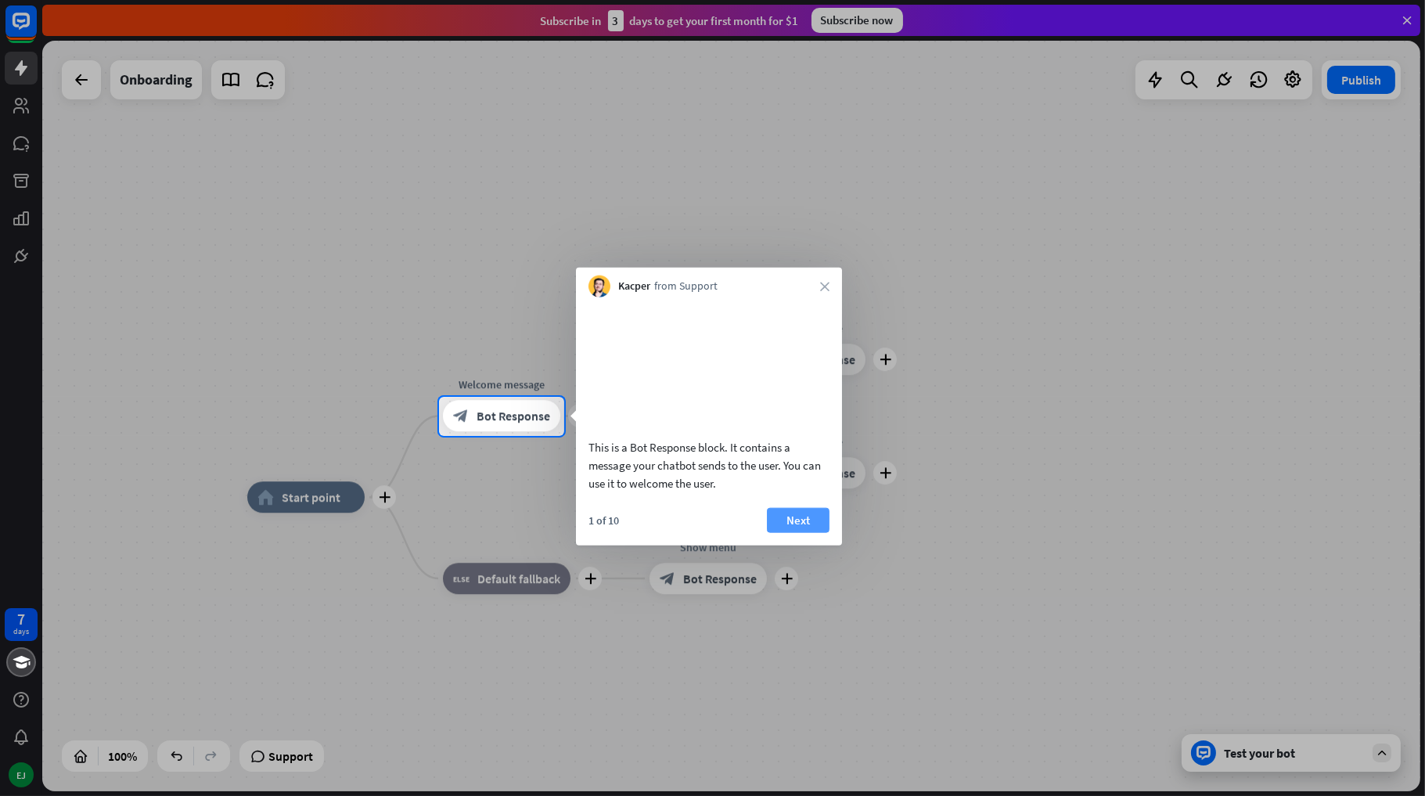
click at [802, 532] on button "Next" at bounding box center [798, 519] width 63 height 25
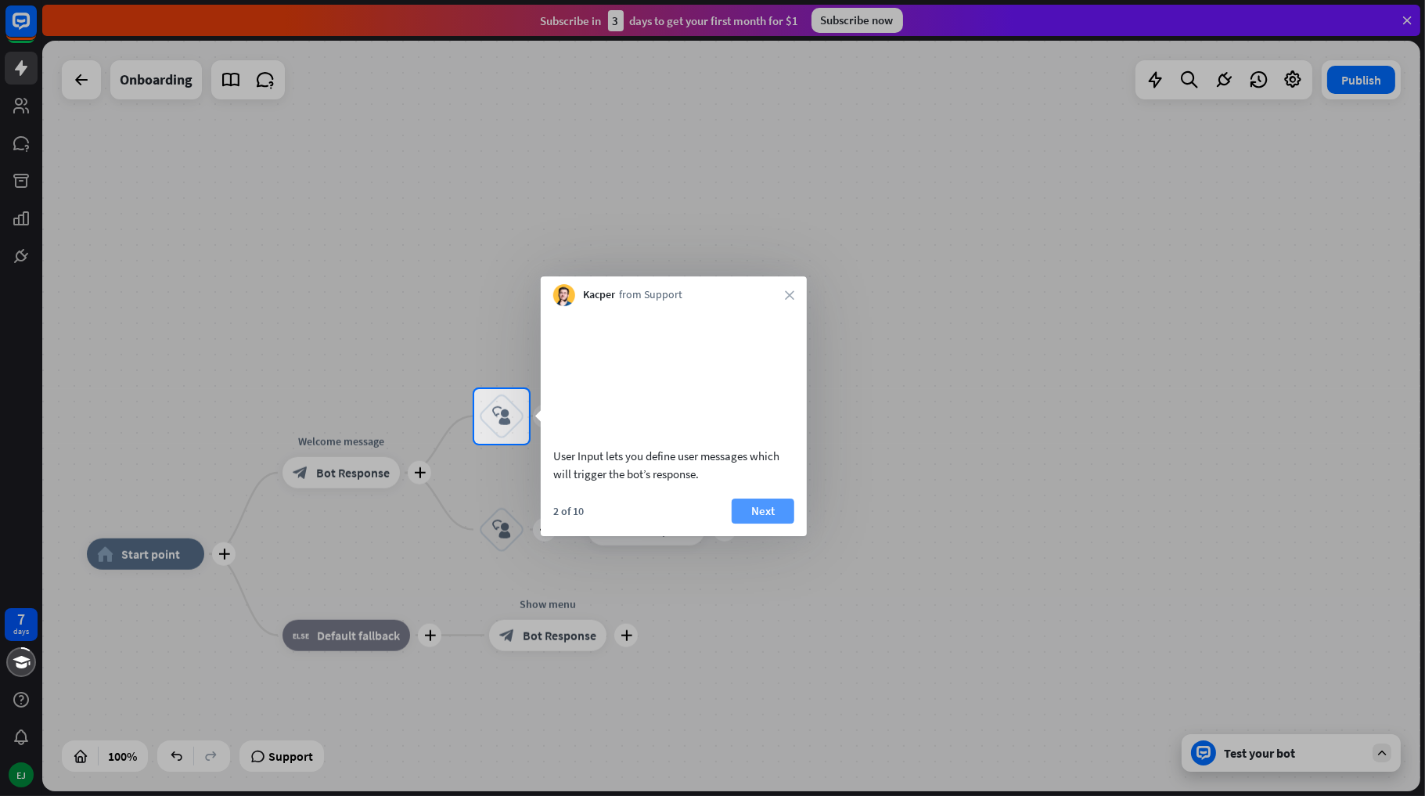
click at [755, 524] on button "Next" at bounding box center [763, 511] width 63 height 25
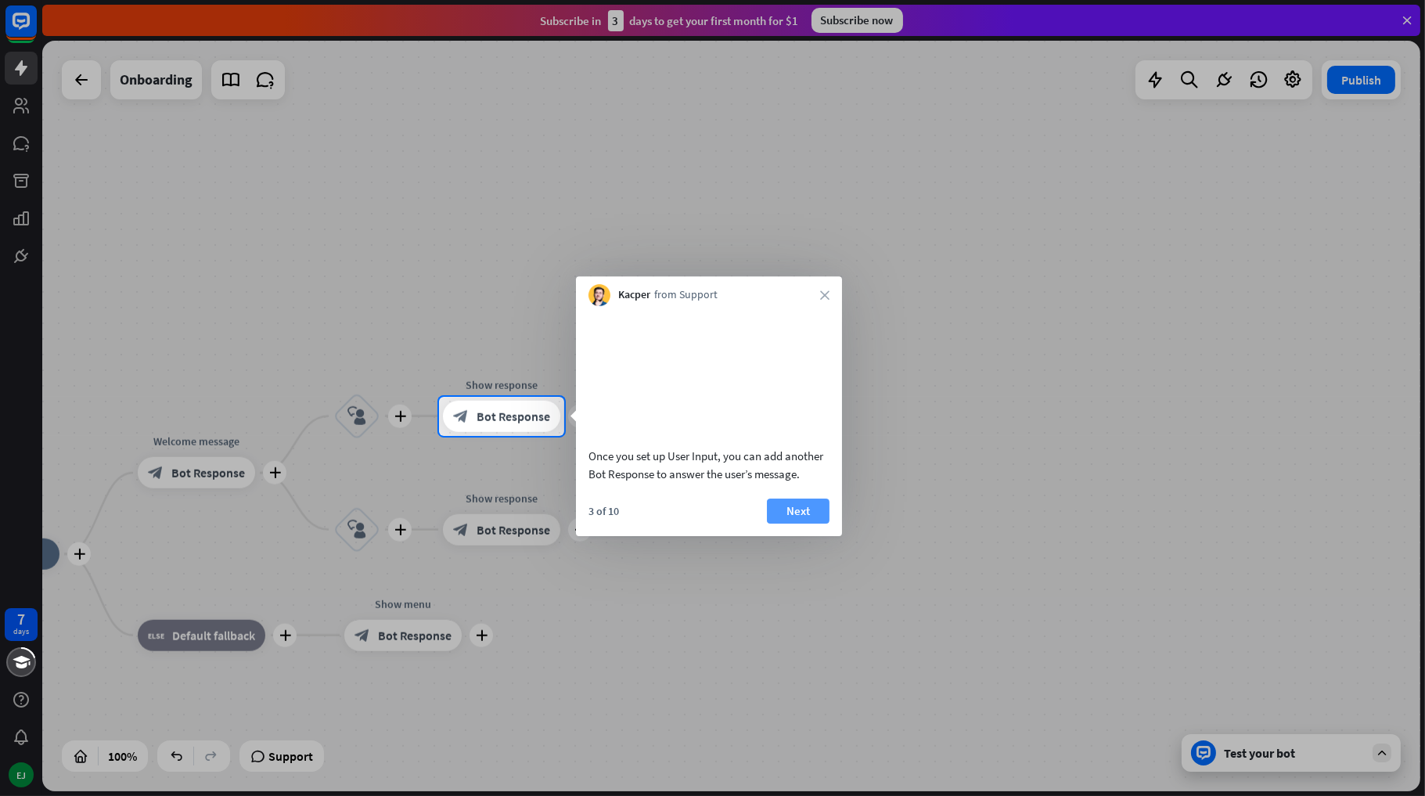
click at [790, 524] on button "Next" at bounding box center [798, 511] width 63 height 25
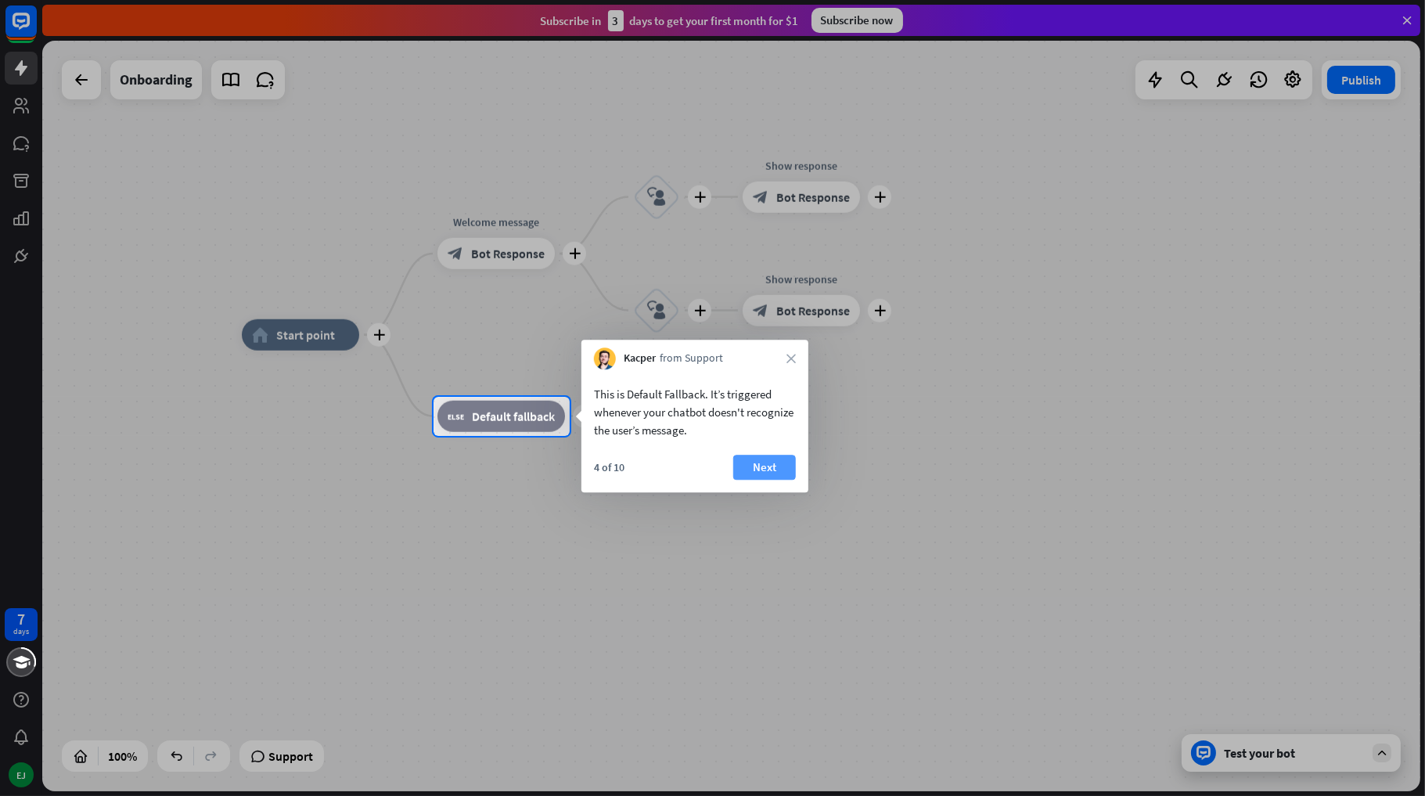
click at [768, 459] on button "Next" at bounding box center [764, 467] width 63 height 25
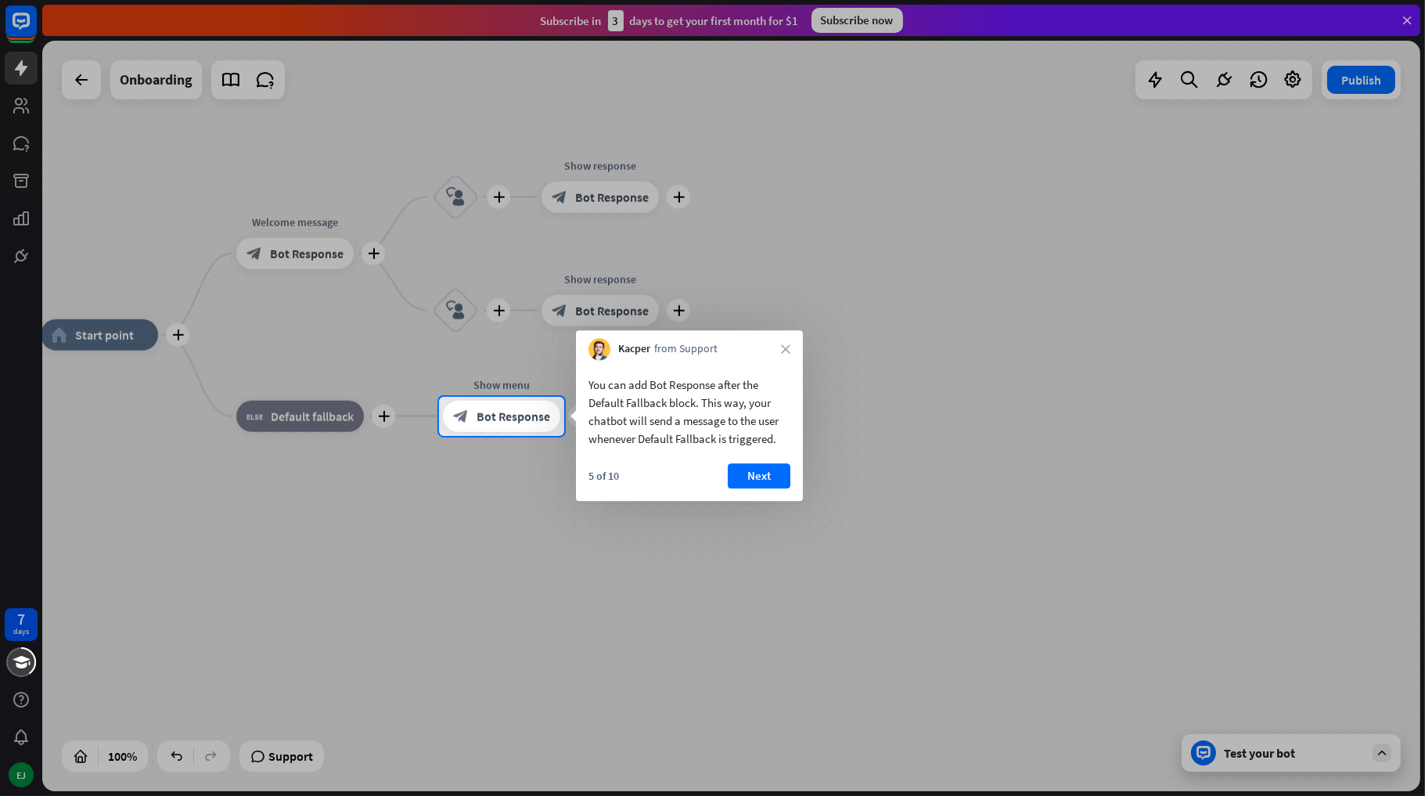
click at [768, 456] on div "You can add Bot Response after the Default Fallback block. This way, your chatb…" at bounding box center [689, 430] width 227 height 141
click at [767, 466] on button "Next" at bounding box center [759, 475] width 63 height 25
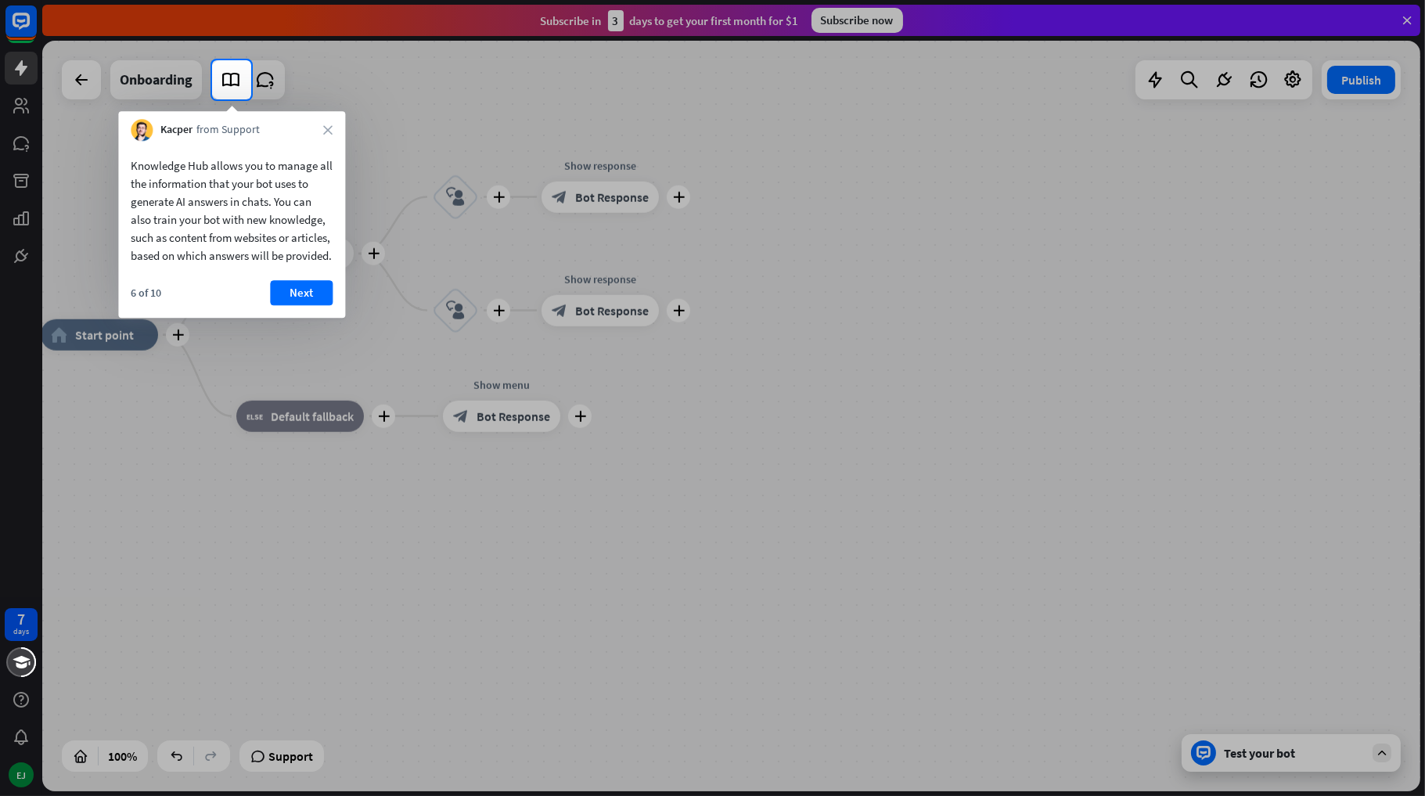
click at [293, 318] on div "6 of 10 Next" at bounding box center [231, 299] width 227 height 38
click at [296, 305] on button "Next" at bounding box center [301, 292] width 63 height 25
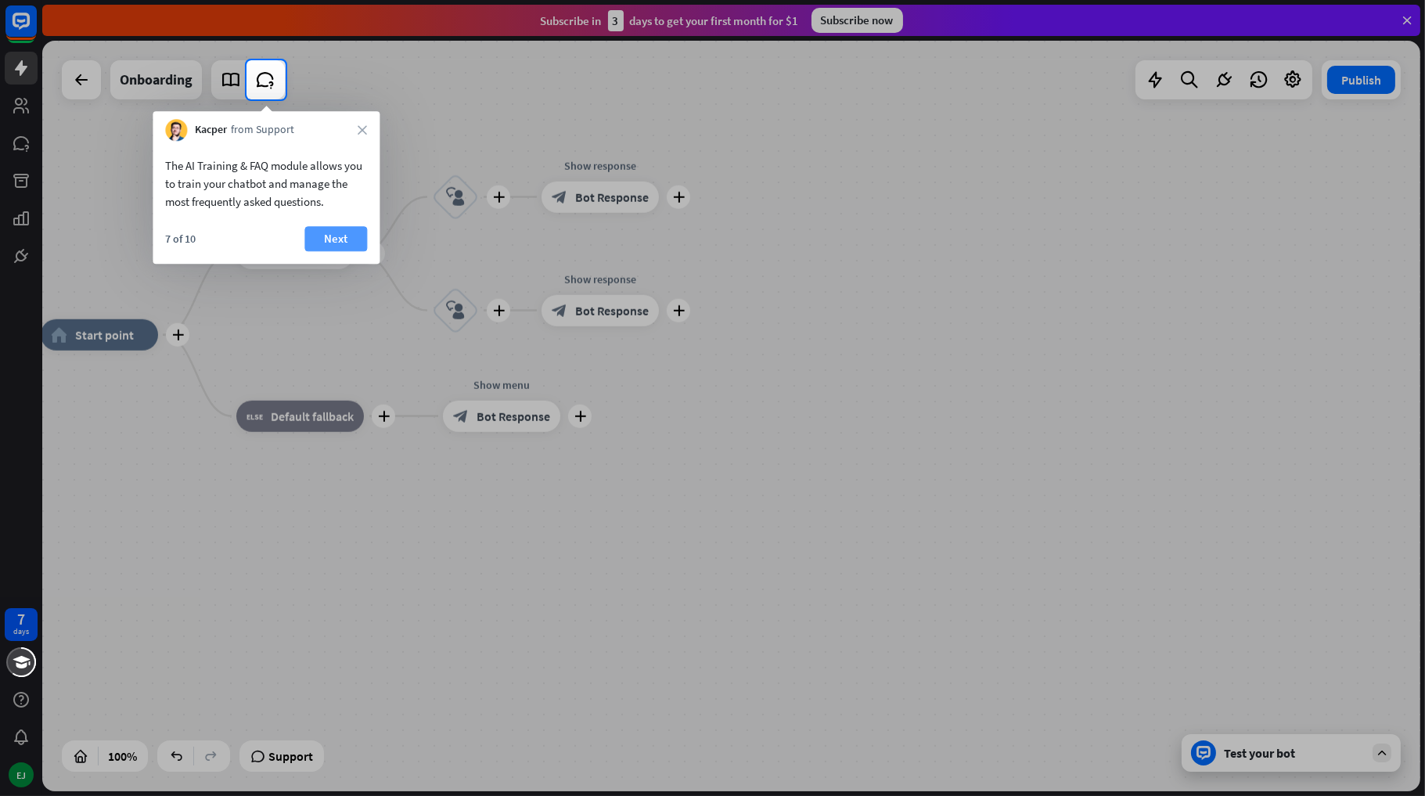
click at [326, 237] on button "Next" at bounding box center [335, 238] width 63 height 25
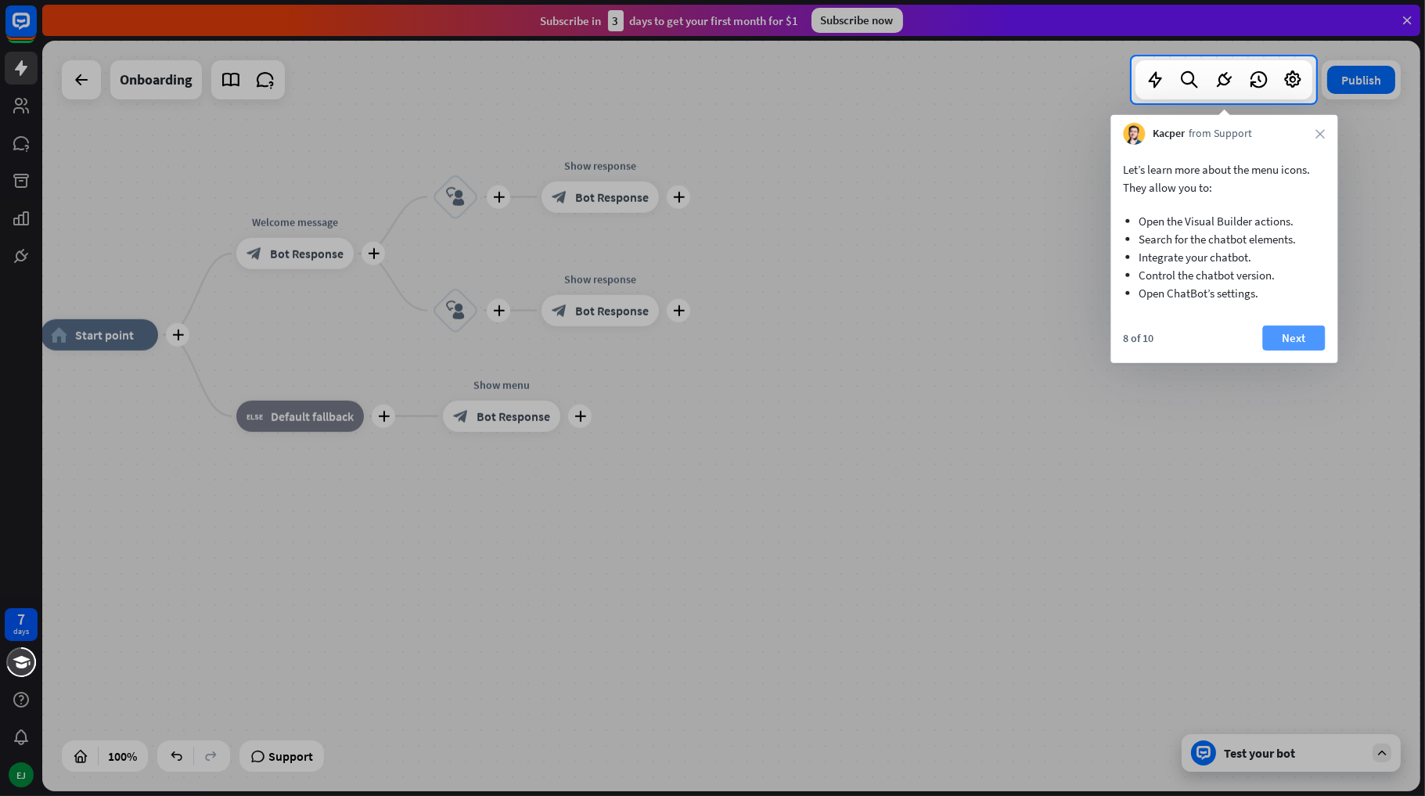
click at [1282, 331] on button "Next" at bounding box center [1293, 338] width 63 height 25
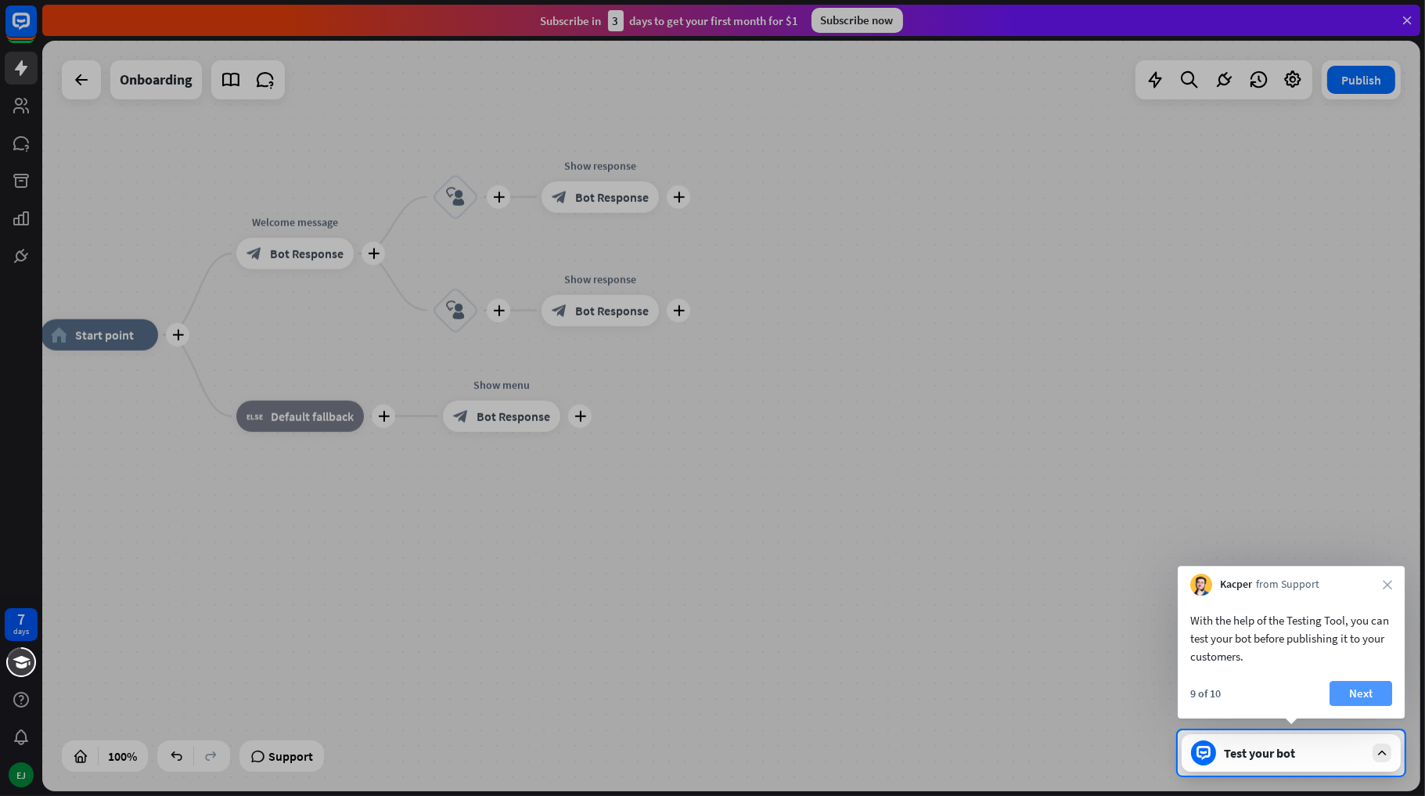
click at [1387, 686] on button "Next" at bounding box center [1361, 693] width 63 height 25
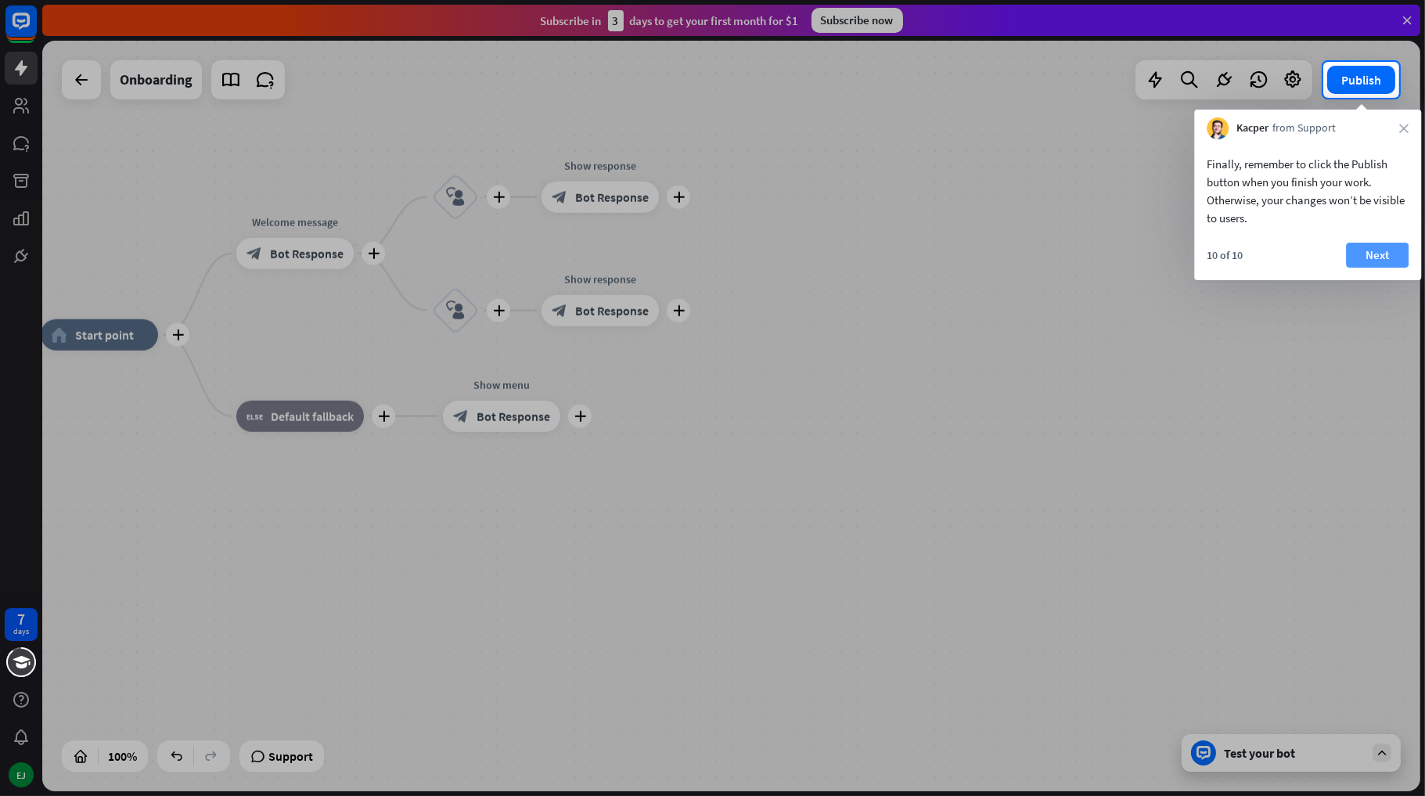
click at [1372, 258] on button "Next" at bounding box center [1377, 255] width 63 height 25
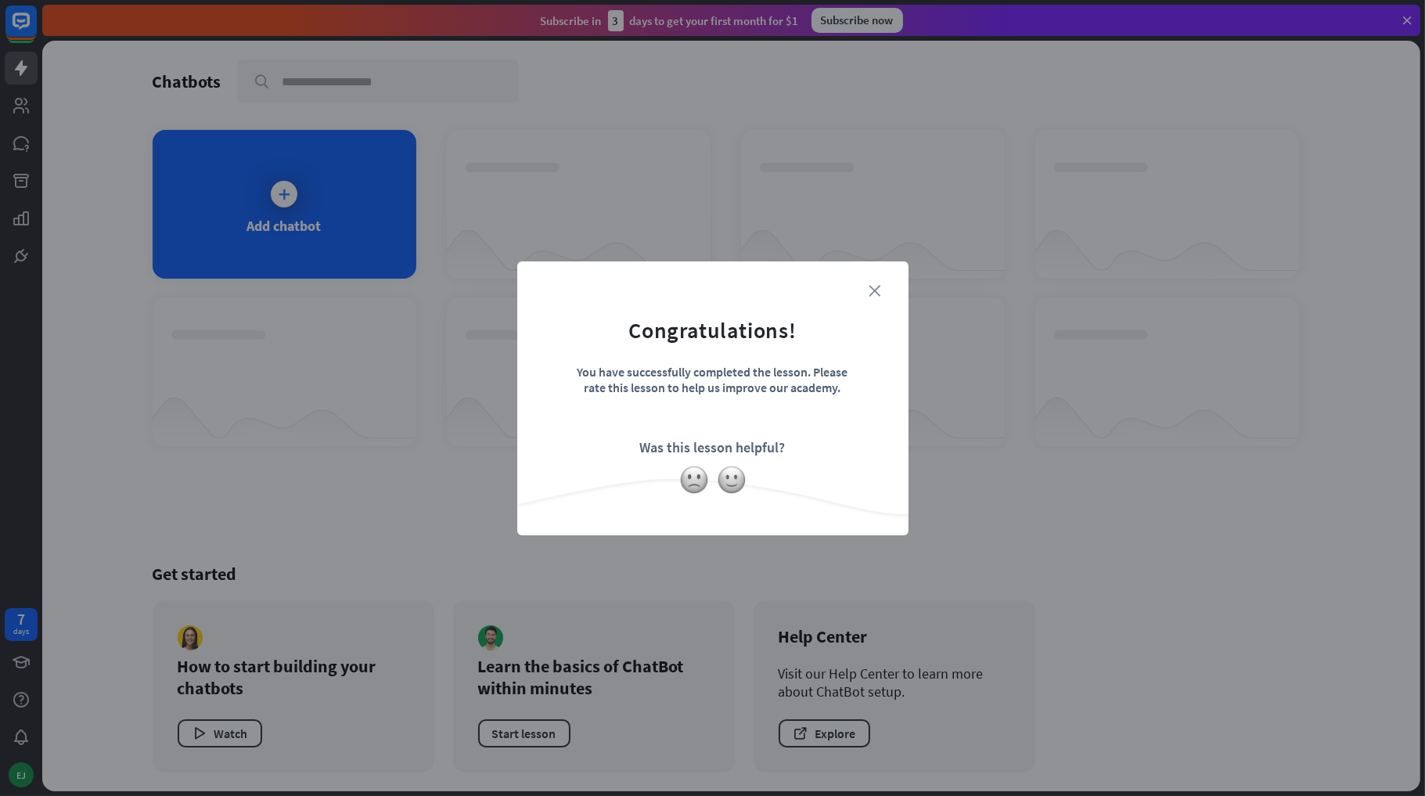
click at [873, 293] on icon "close" at bounding box center [875, 291] width 12 height 12
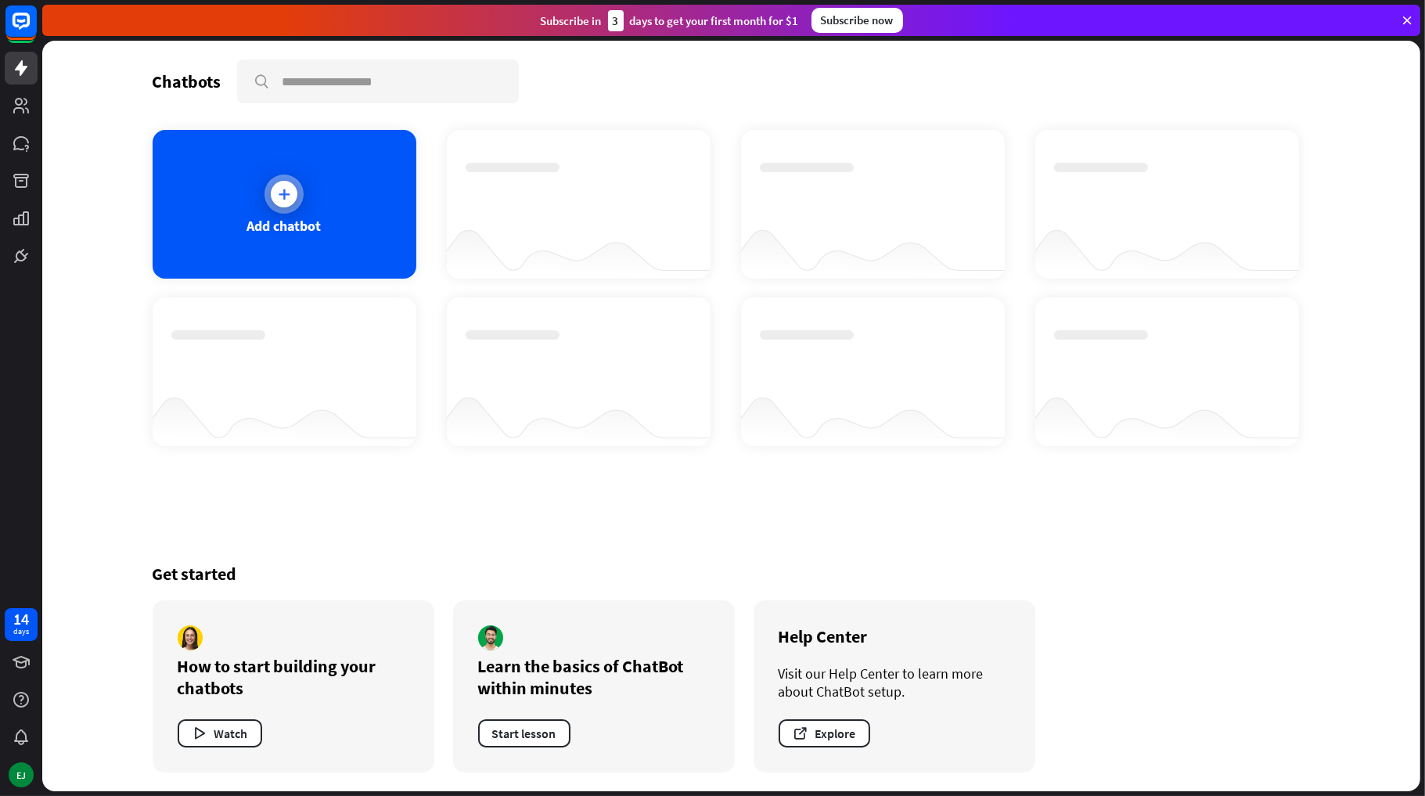
click at [268, 213] on div "Add chatbot" at bounding box center [285, 204] width 264 height 149
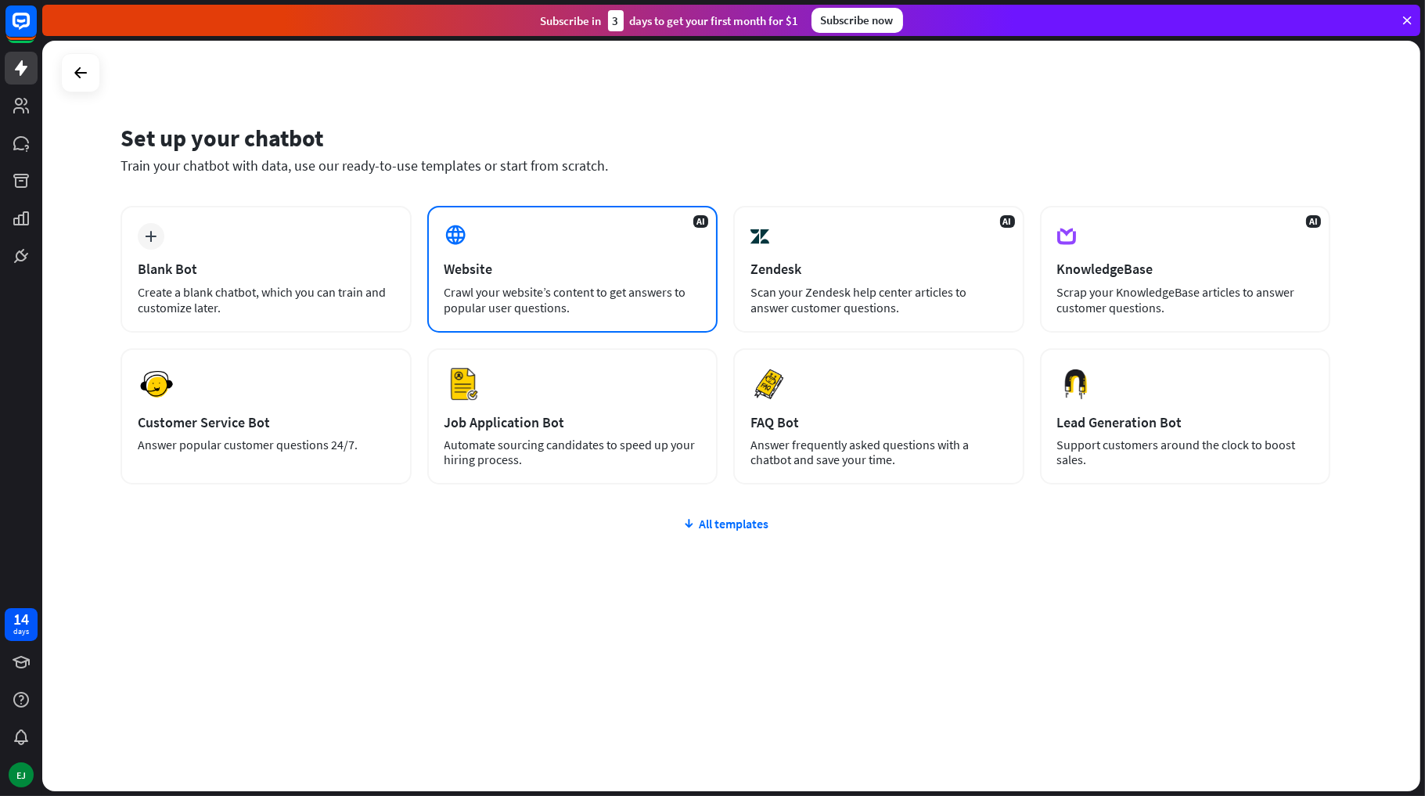
click at [539, 284] on div "Crawl your website’s content to get answers to popular user questions." at bounding box center [573, 299] width 257 height 31
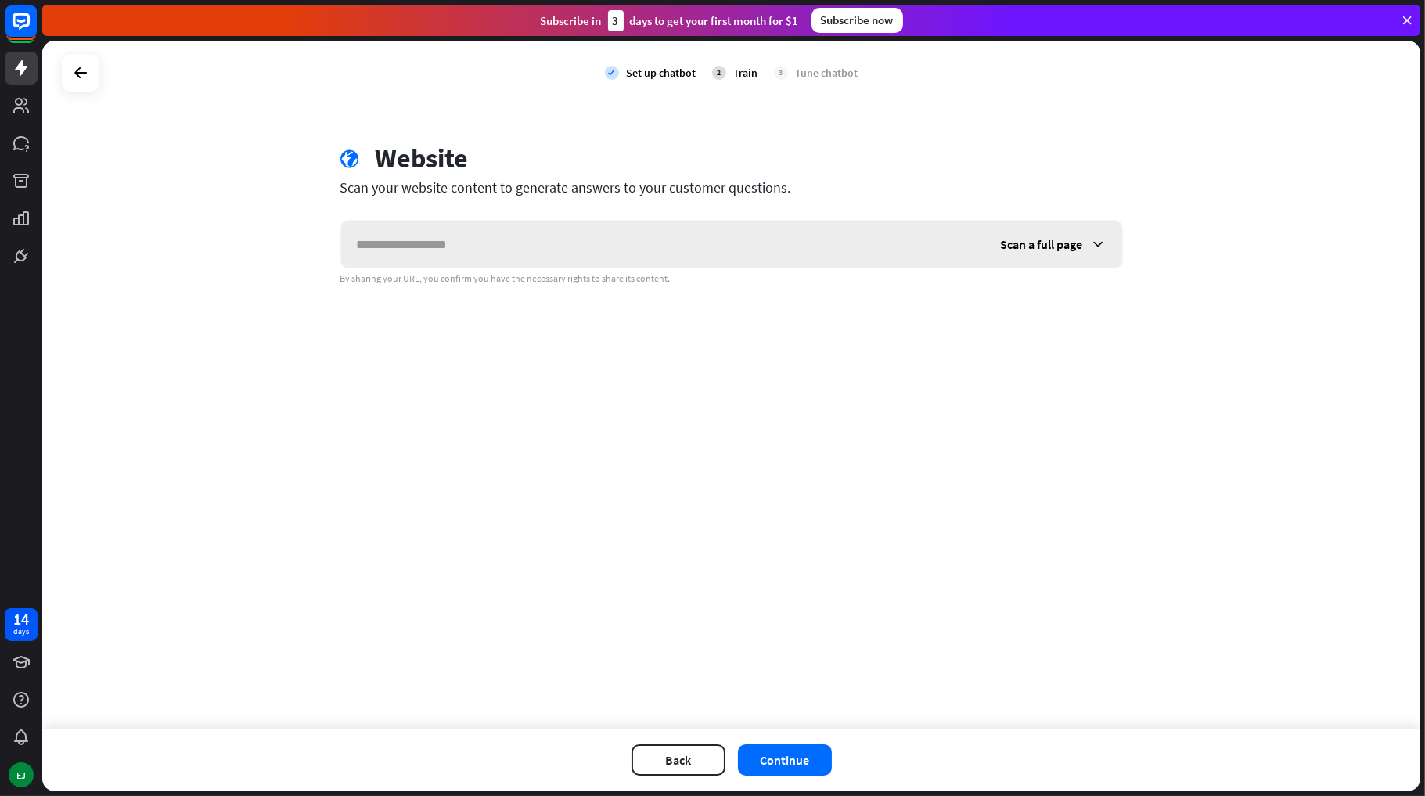
click at [520, 232] on input "text" at bounding box center [663, 244] width 644 height 47
click at [1040, 247] on span "Scan a full page" at bounding box center [1042, 244] width 82 height 16
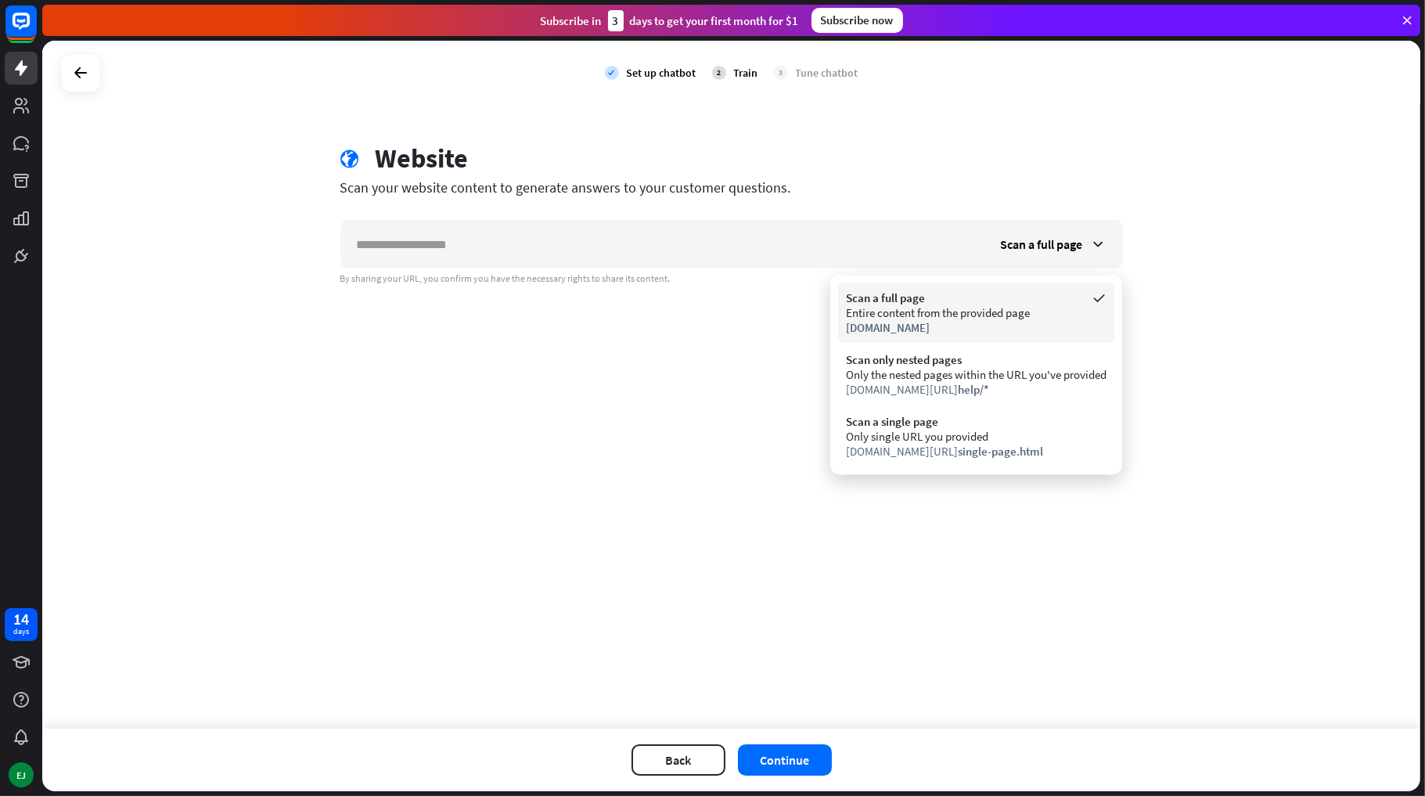
click at [949, 302] on div "Scan a full page" at bounding box center [976, 297] width 261 height 15
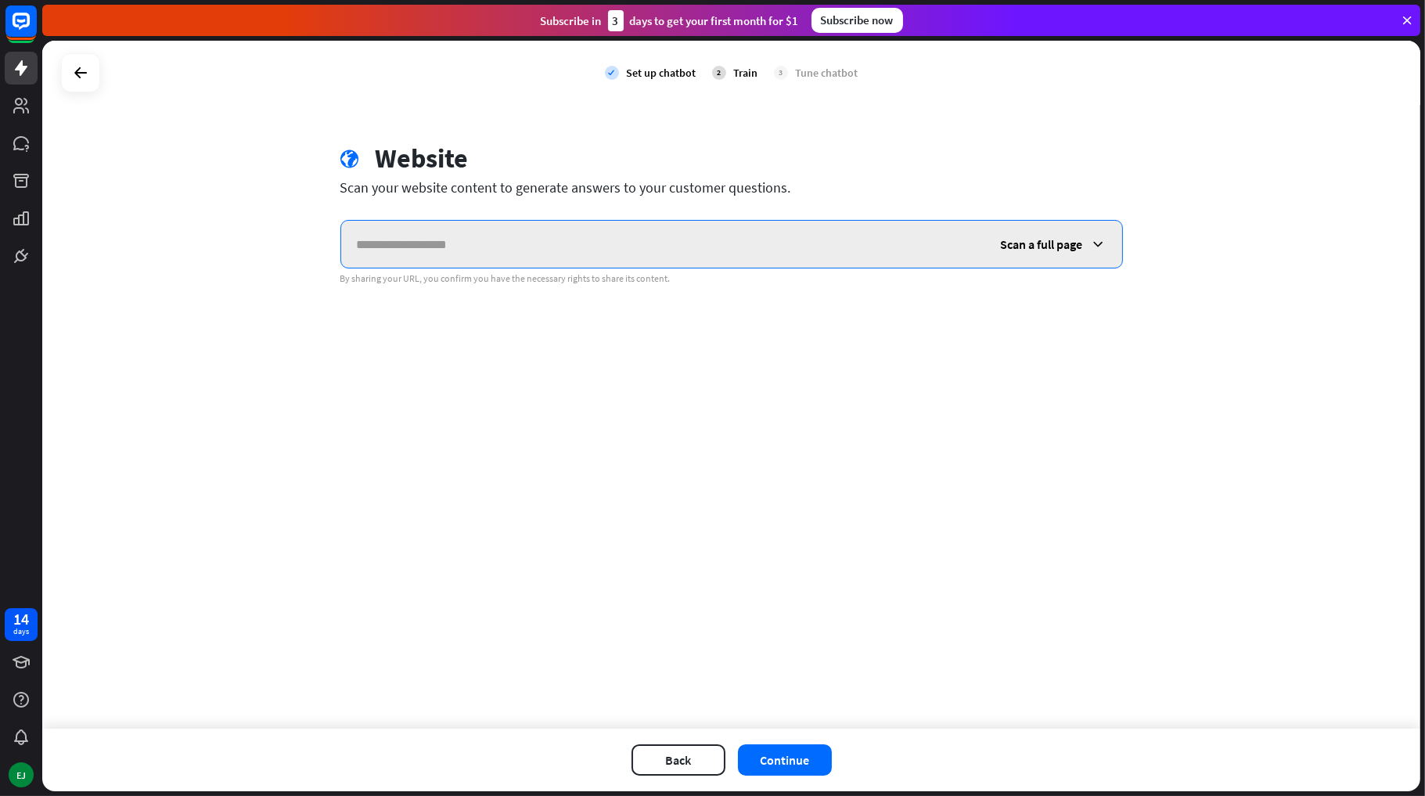
click at [835, 250] on input "text" at bounding box center [663, 244] width 644 height 47
paste input "**********"
type input "**********"
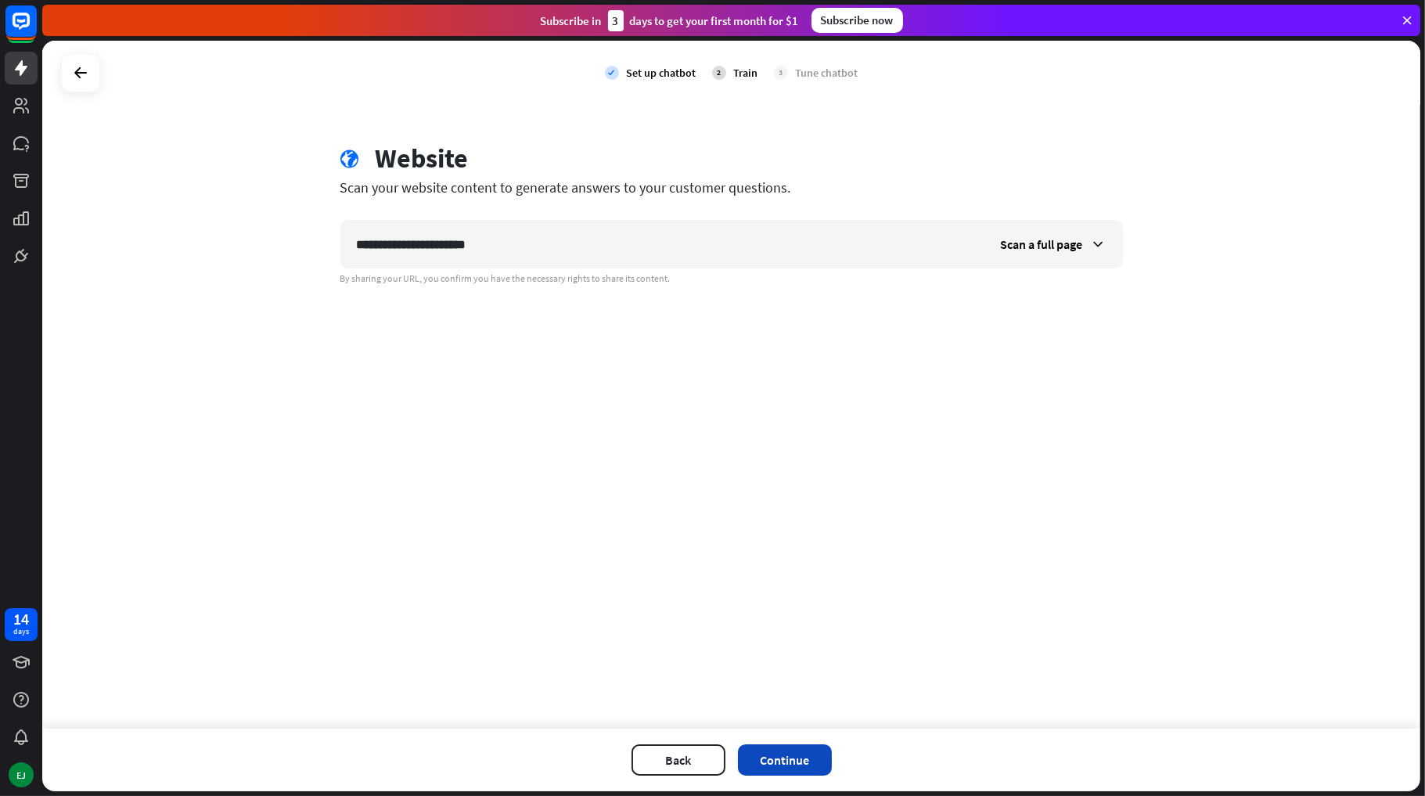
click at [805, 754] on button "Continue" at bounding box center [785, 759] width 94 height 31
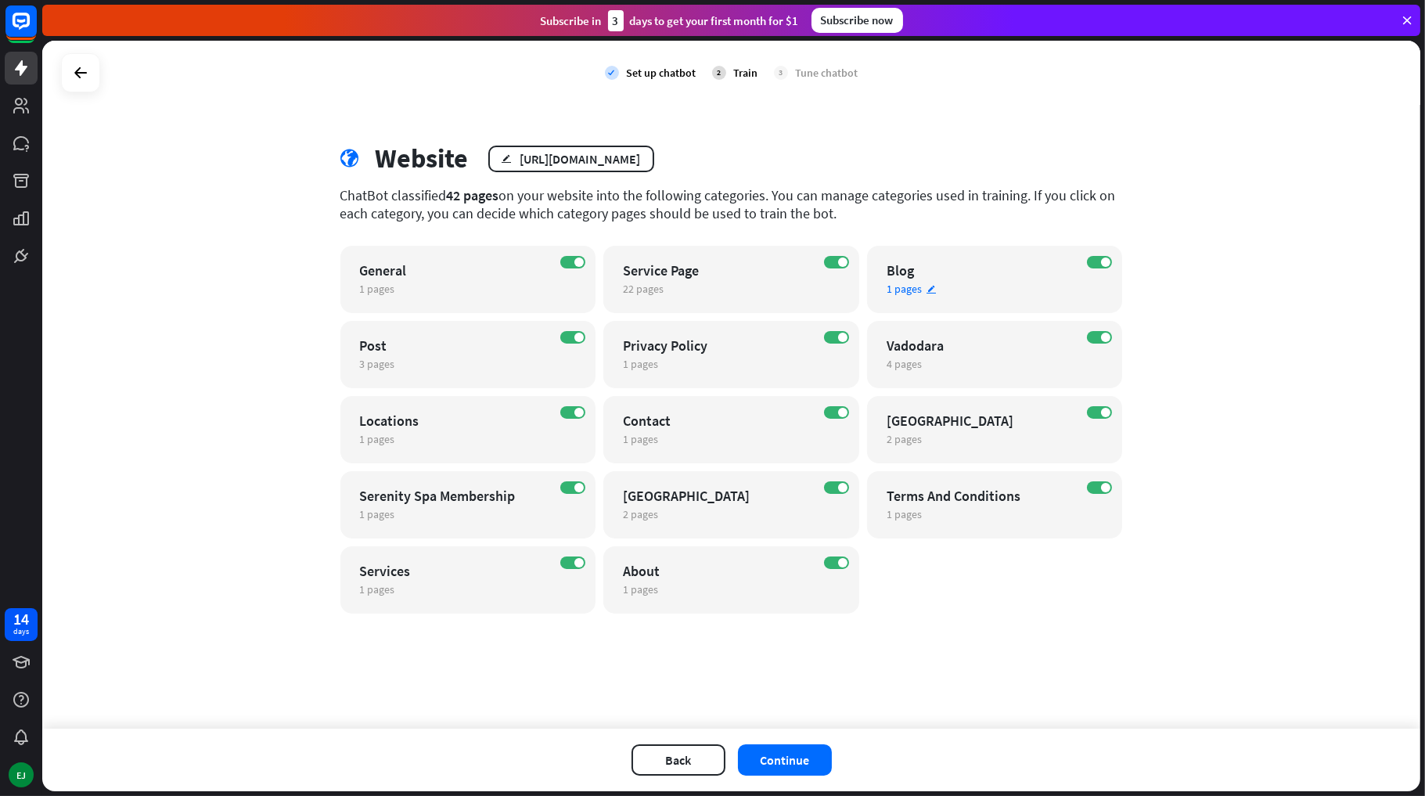
click at [922, 296] on div "ON Blog 1 pages edit" at bounding box center [995, 279] width 256 height 67
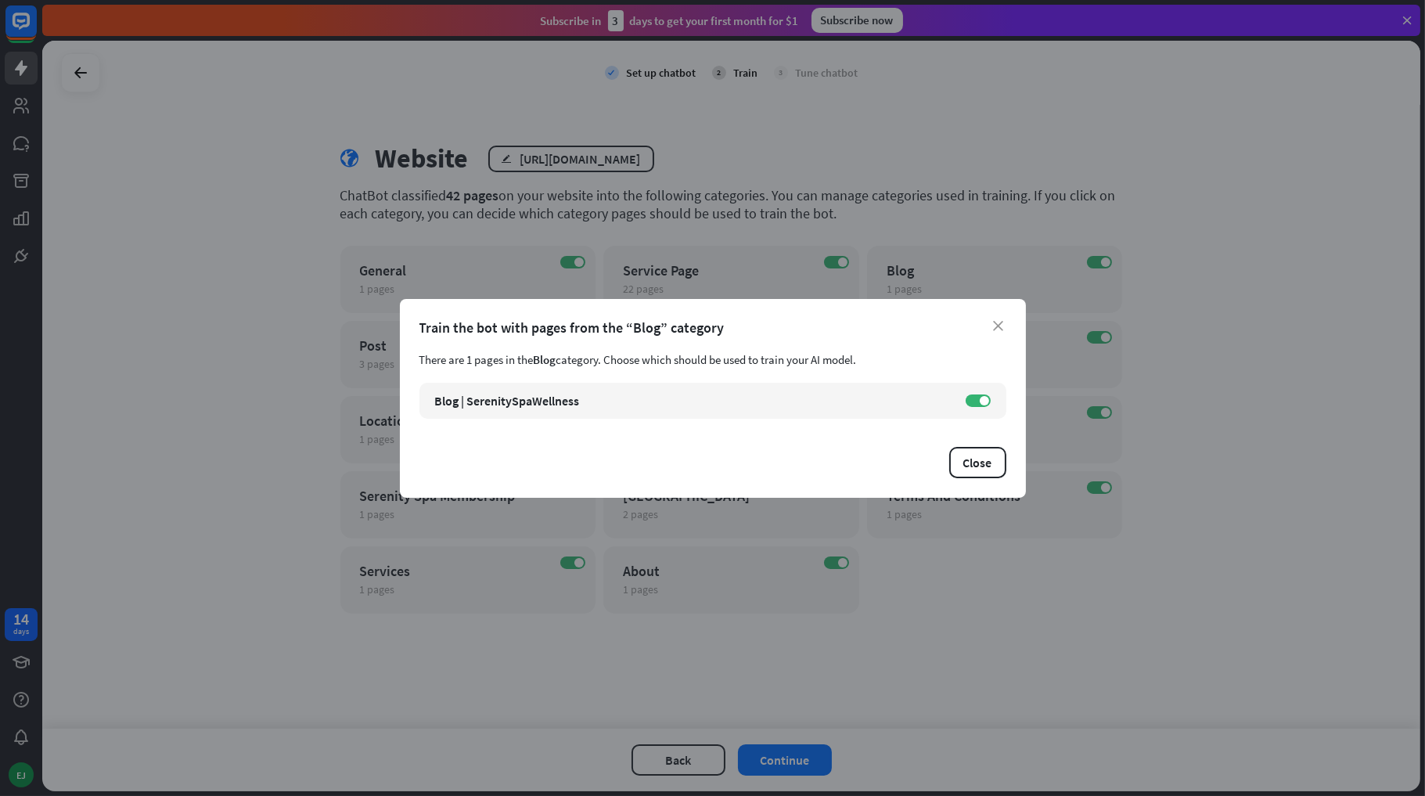
click at [1000, 319] on div "Train the bot with pages from the “Blog” category" at bounding box center [712, 328] width 587 height 18
click at [997, 324] on icon "close" at bounding box center [999, 326] width 10 height 10
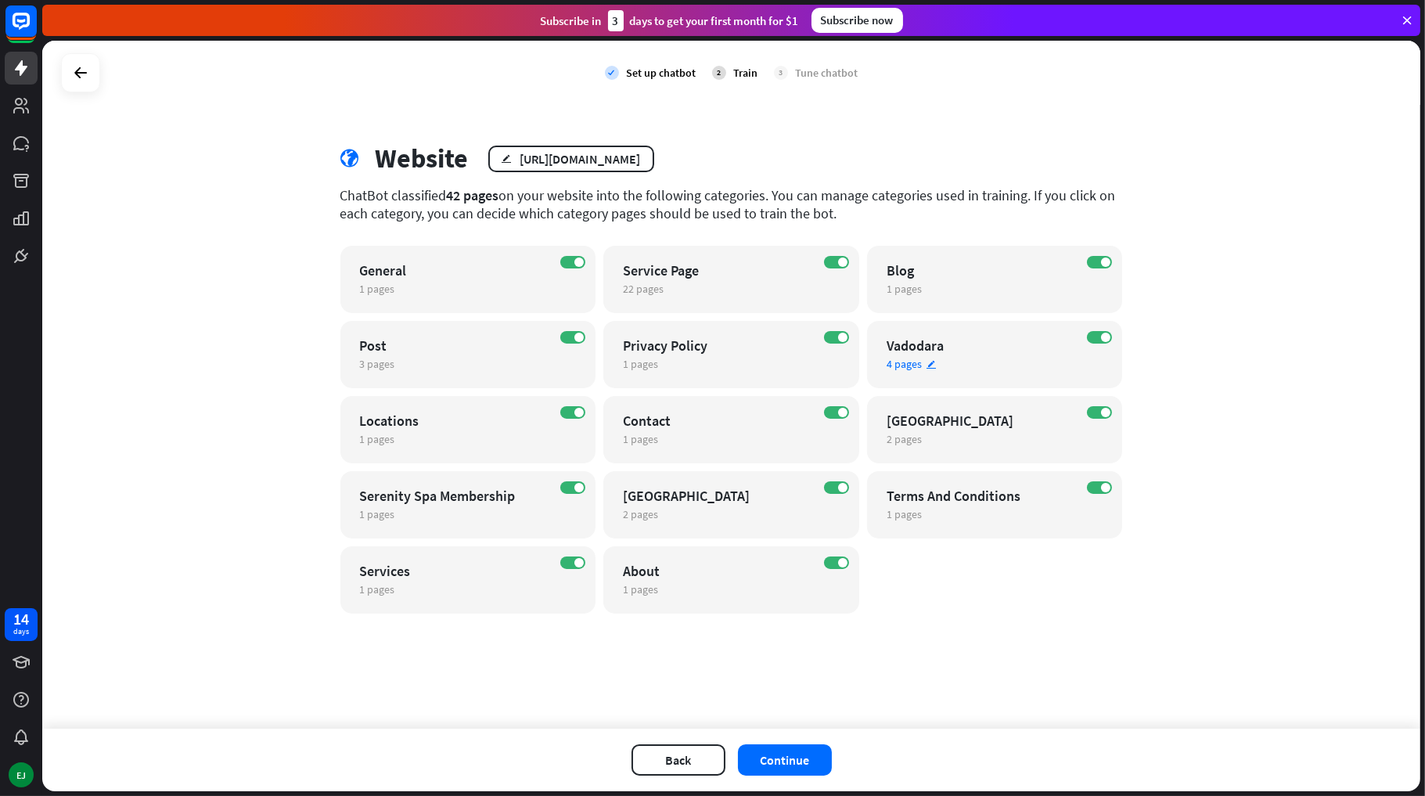
click at [916, 366] on span "4 pages" at bounding box center [904, 364] width 35 height 14
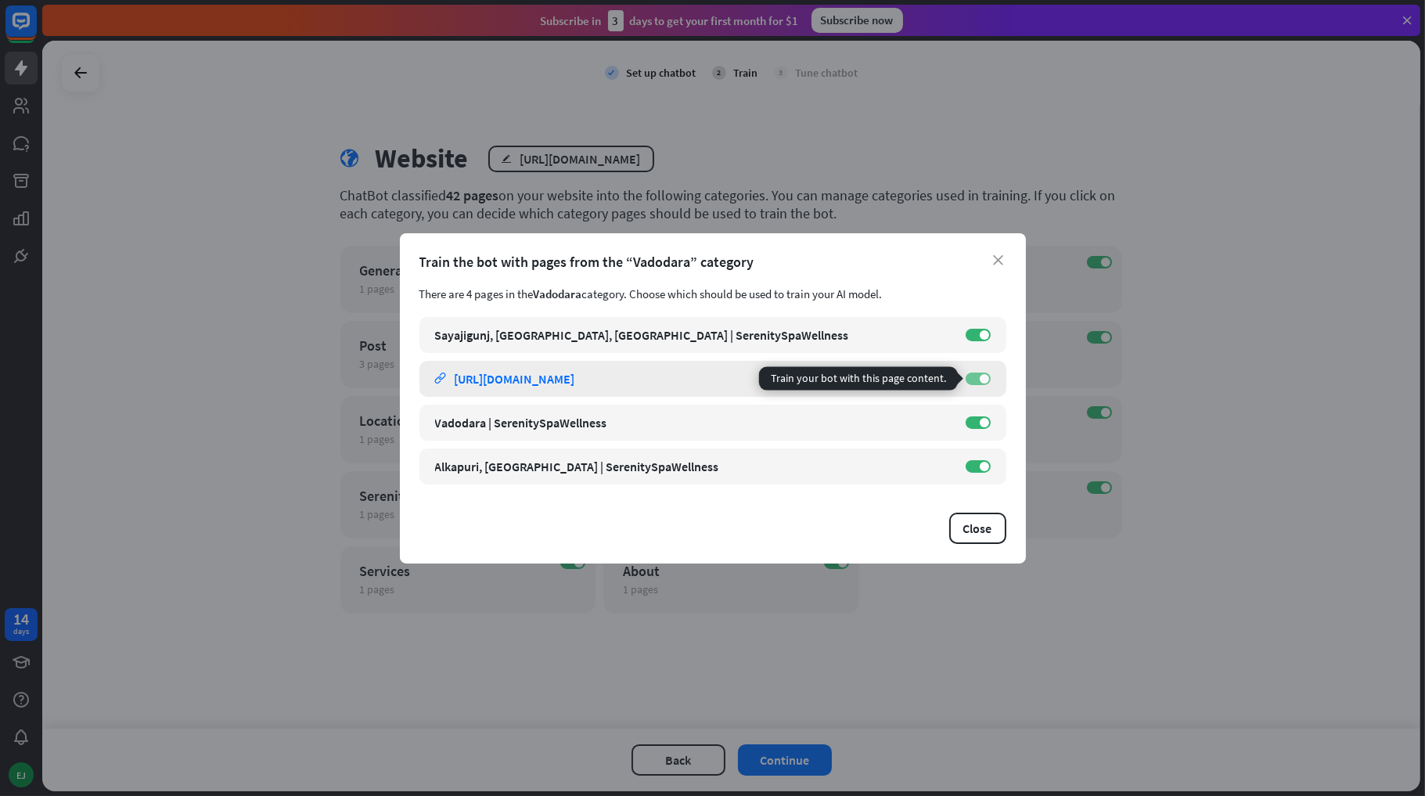
click at [977, 382] on label "ON" at bounding box center [978, 379] width 25 height 13
click at [977, 382] on label "OFF" at bounding box center [978, 379] width 25 height 13
click at [992, 257] on div "Train the bot with pages from the “Vadodara” category" at bounding box center [712, 262] width 587 height 18
click at [999, 254] on div "Train the bot with pages from the “Vadodara” category" at bounding box center [712, 262] width 587 height 18
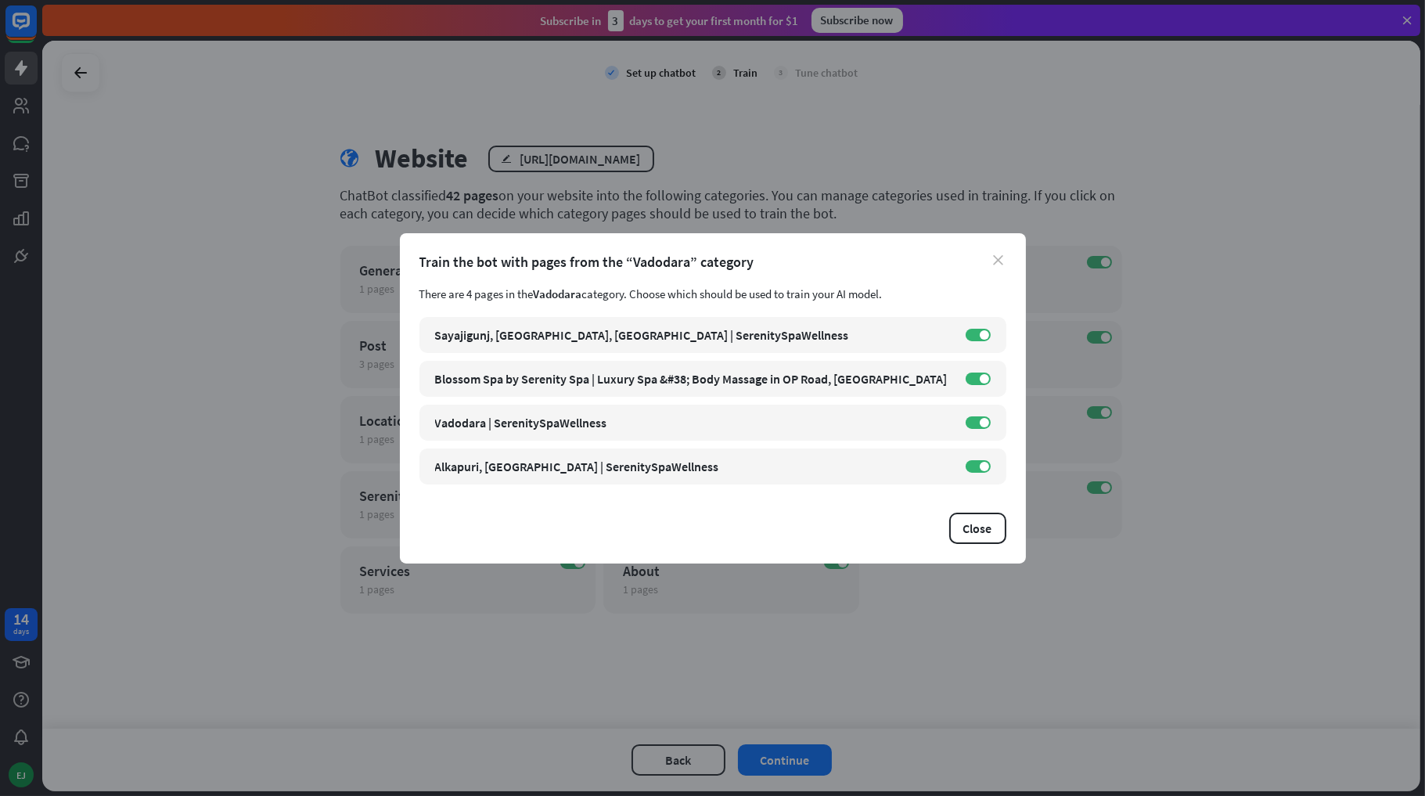
click at [999, 256] on icon "close" at bounding box center [999, 260] width 10 height 10
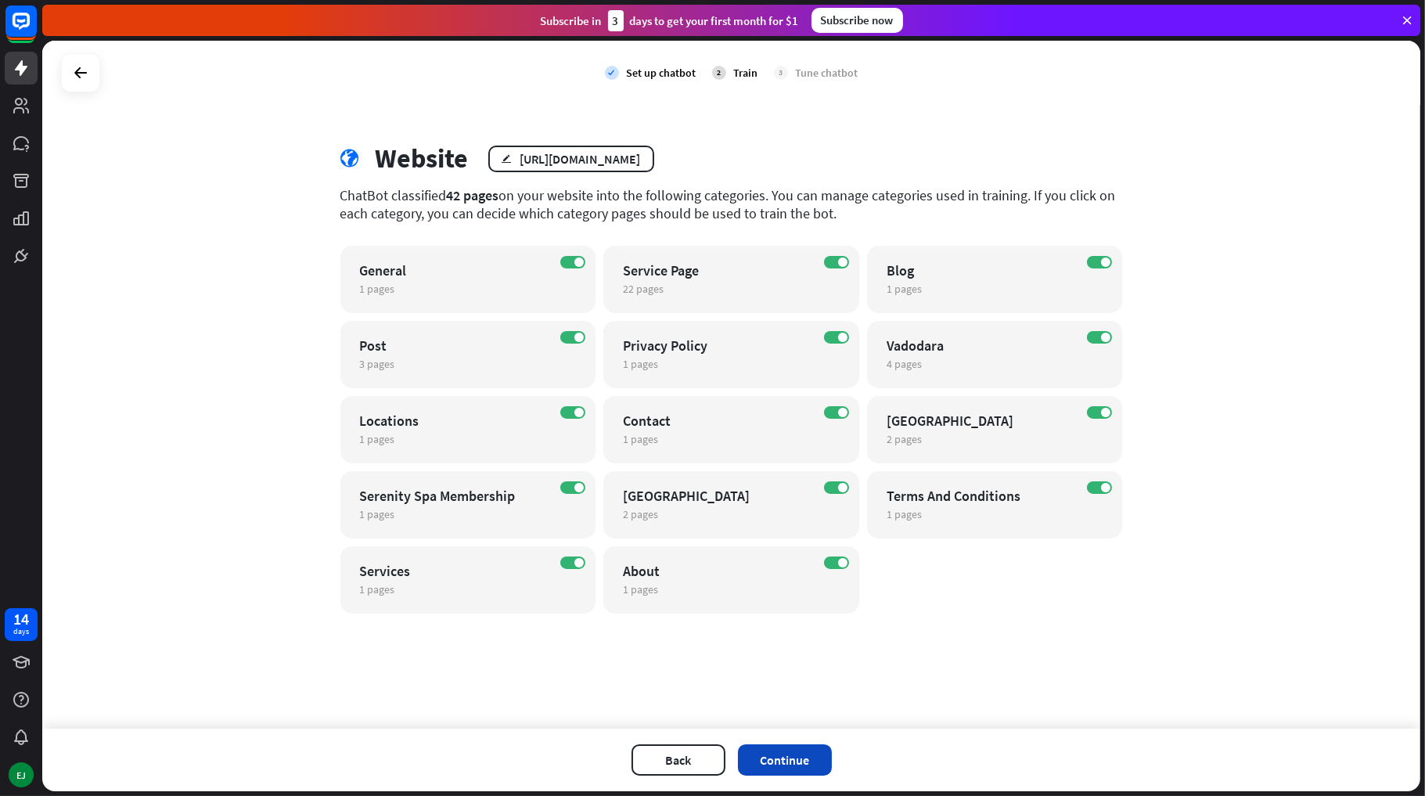
click at [789, 762] on button "Continue" at bounding box center [785, 759] width 94 height 31
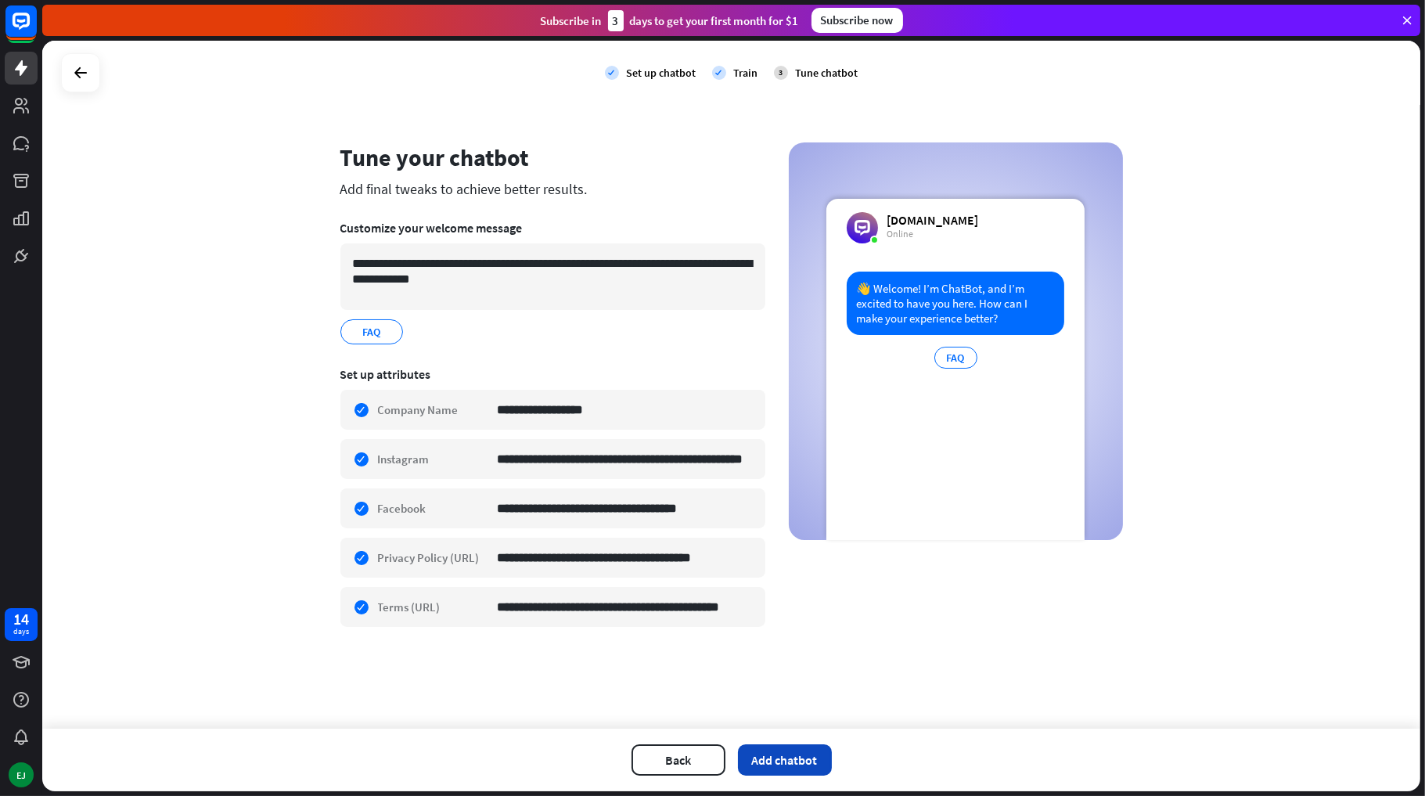
click at [790, 765] on button "Add chatbot" at bounding box center [785, 759] width 94 height 31
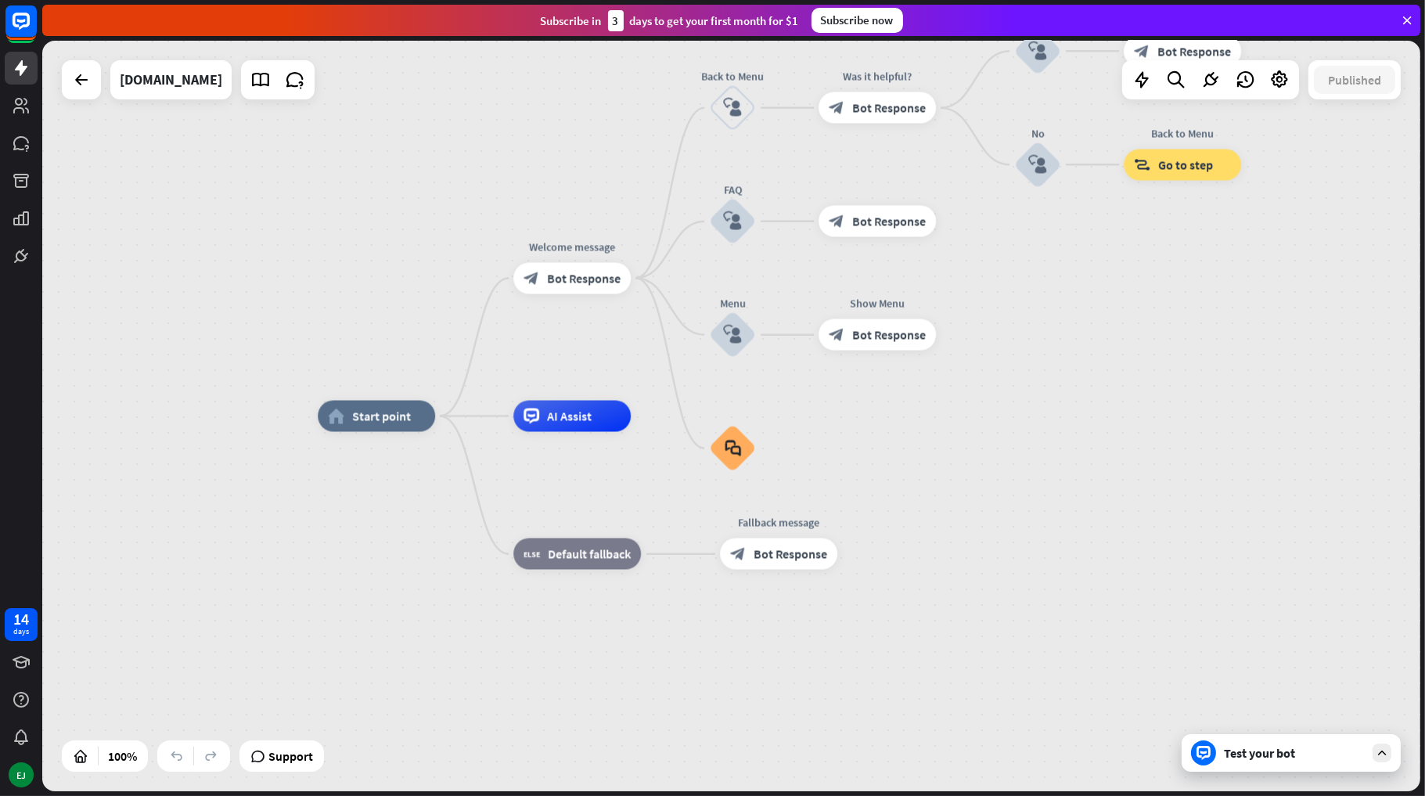
click at [1269, 757] on div "Test your bot" at bounding box center [1294, 753] width 141 height 16
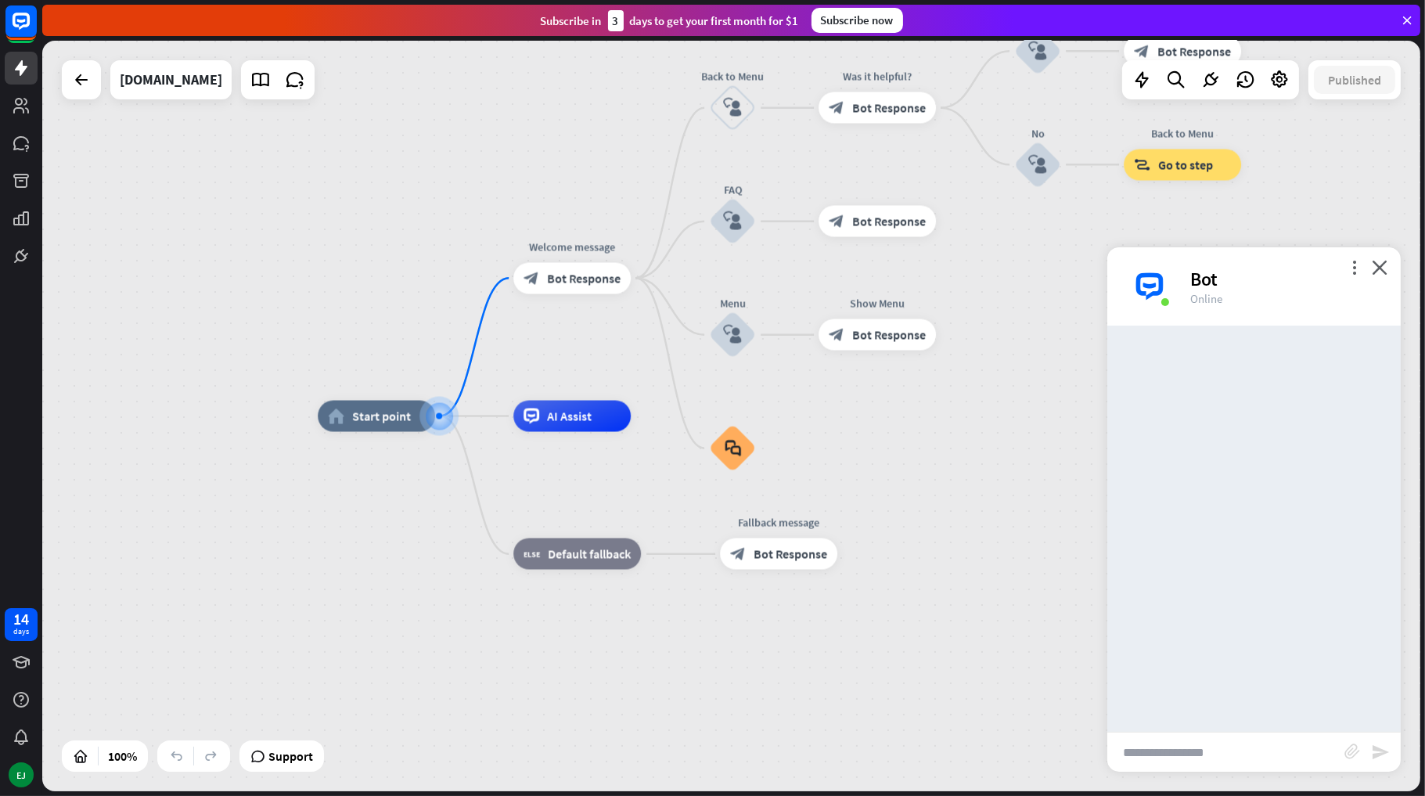
click at [1232, 753] on input "text" at bounding box center [1225, 752] width 237 height 39
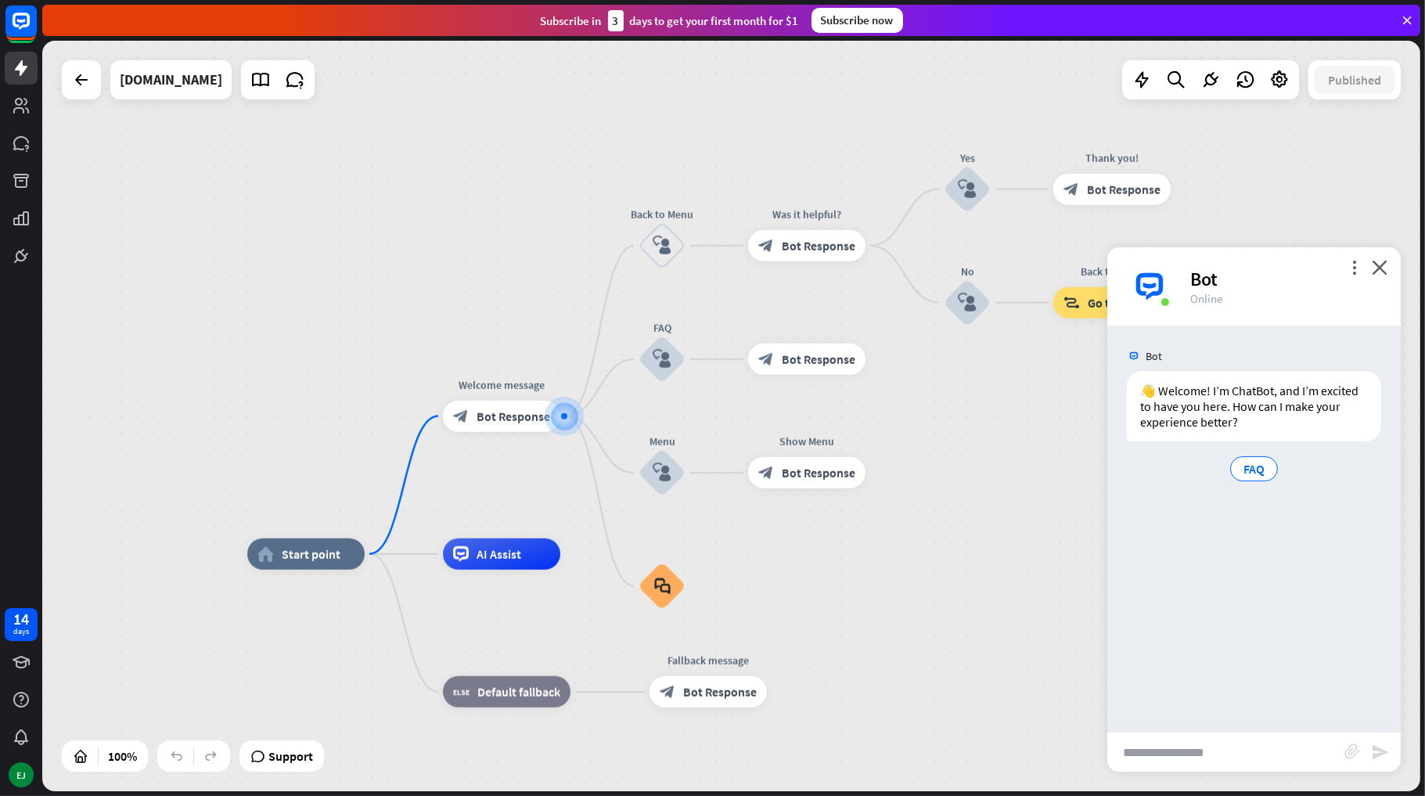
click at [1239, 744] on input "text" at bounding box center [1225, 752] width 237 height 39
type input "**********"
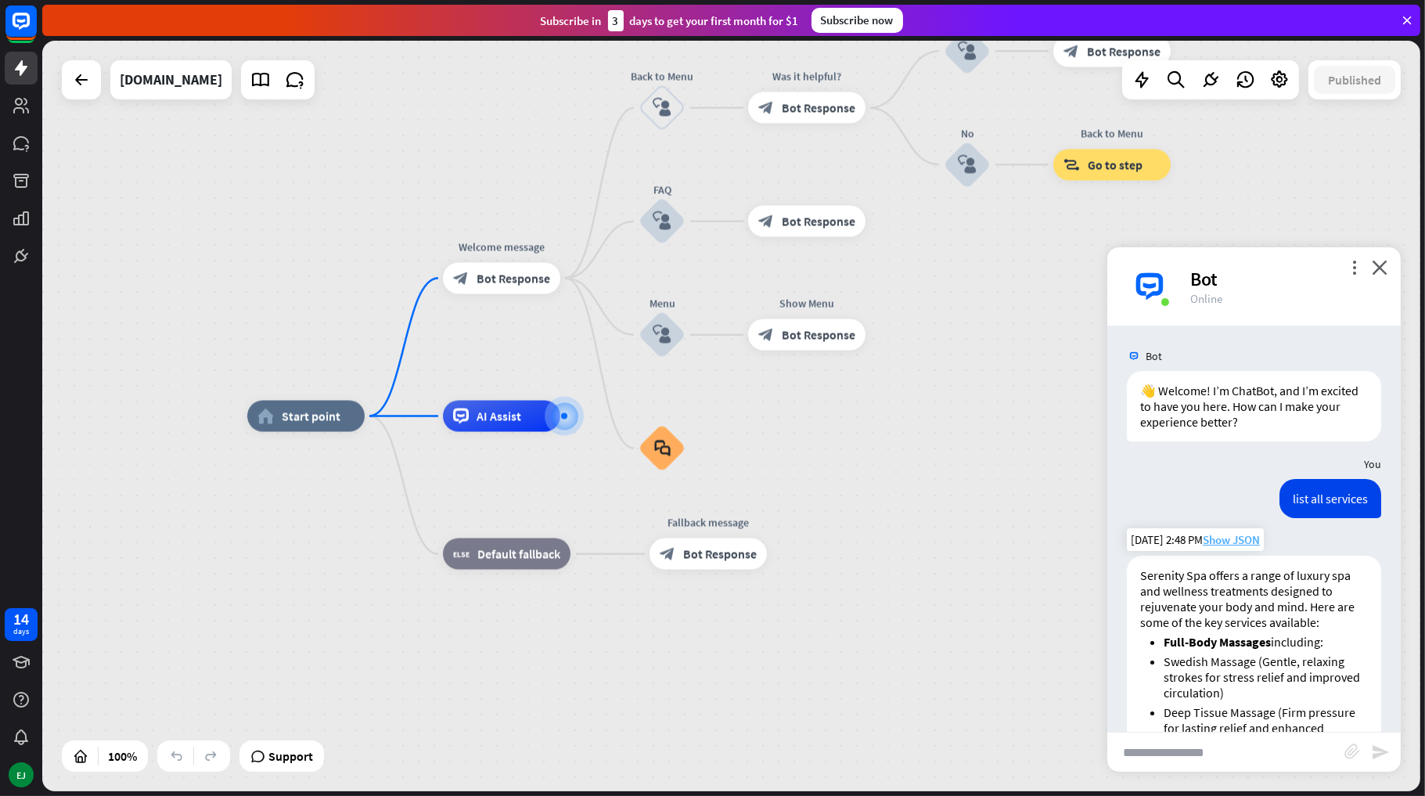
click at [1238, 539] on span "Show JSON" at bounding box center [1231, 539] width 57 height 15
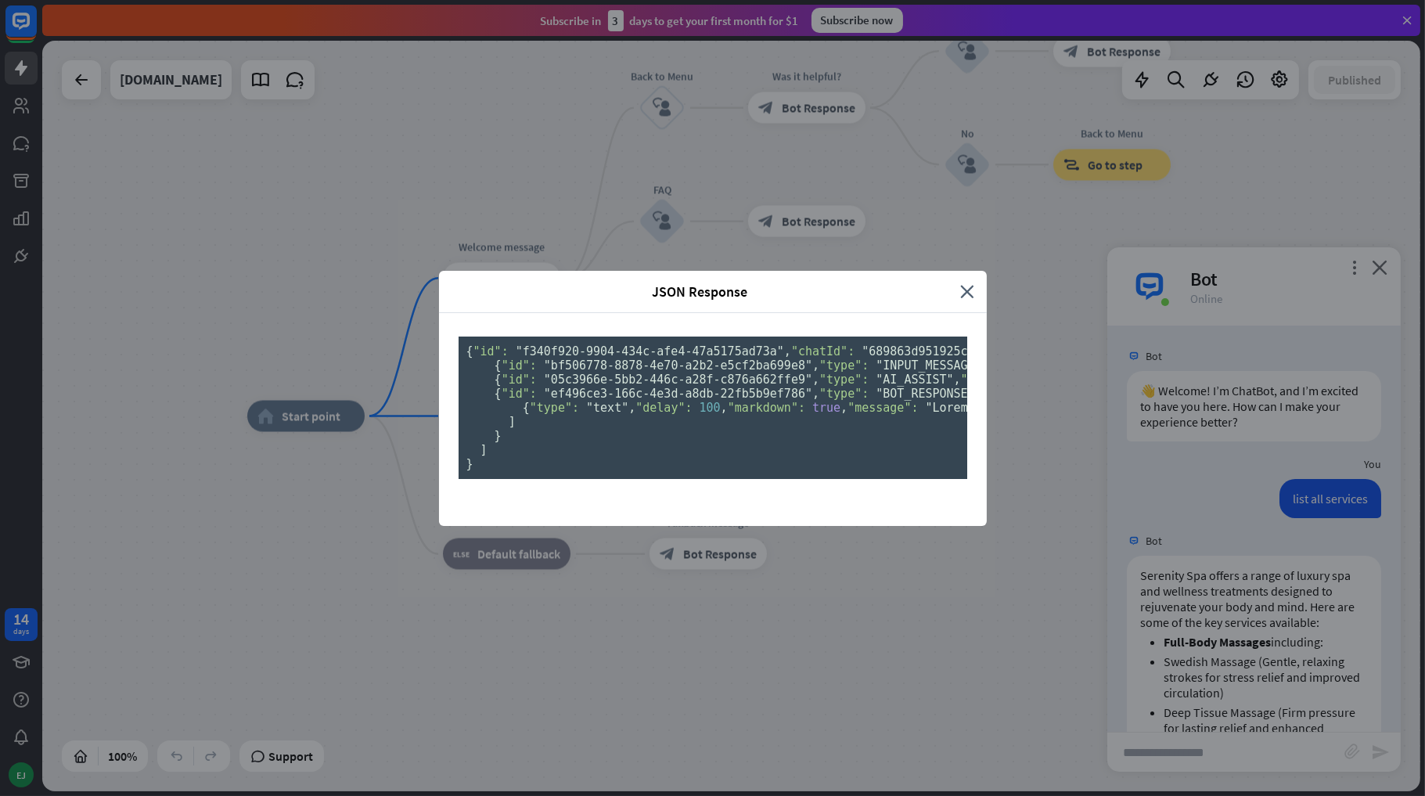
scroll to position [16, 0]
click at [961, 283] on icon "close" at bounding box center [968, 292] width 14 height 18
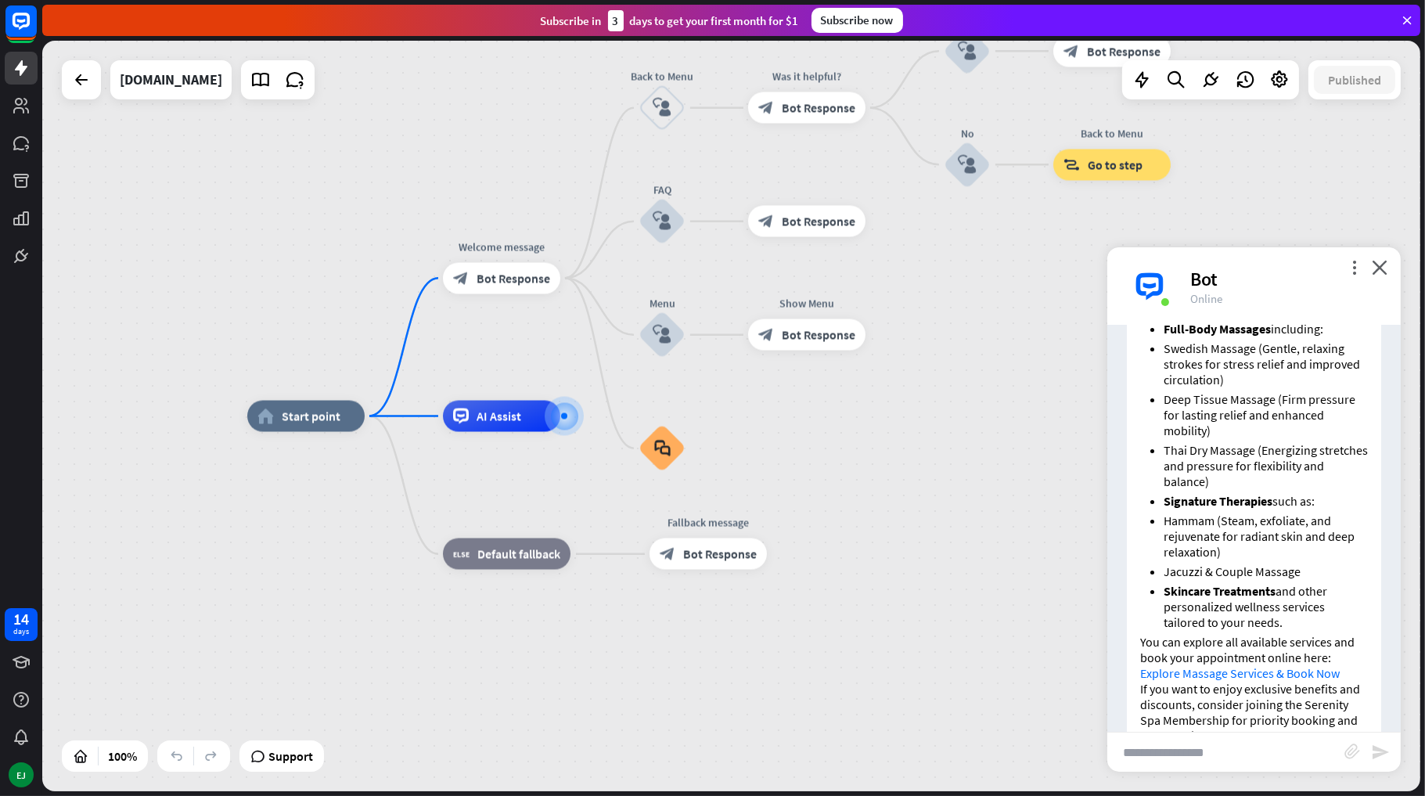
scroll to position [437, 0]
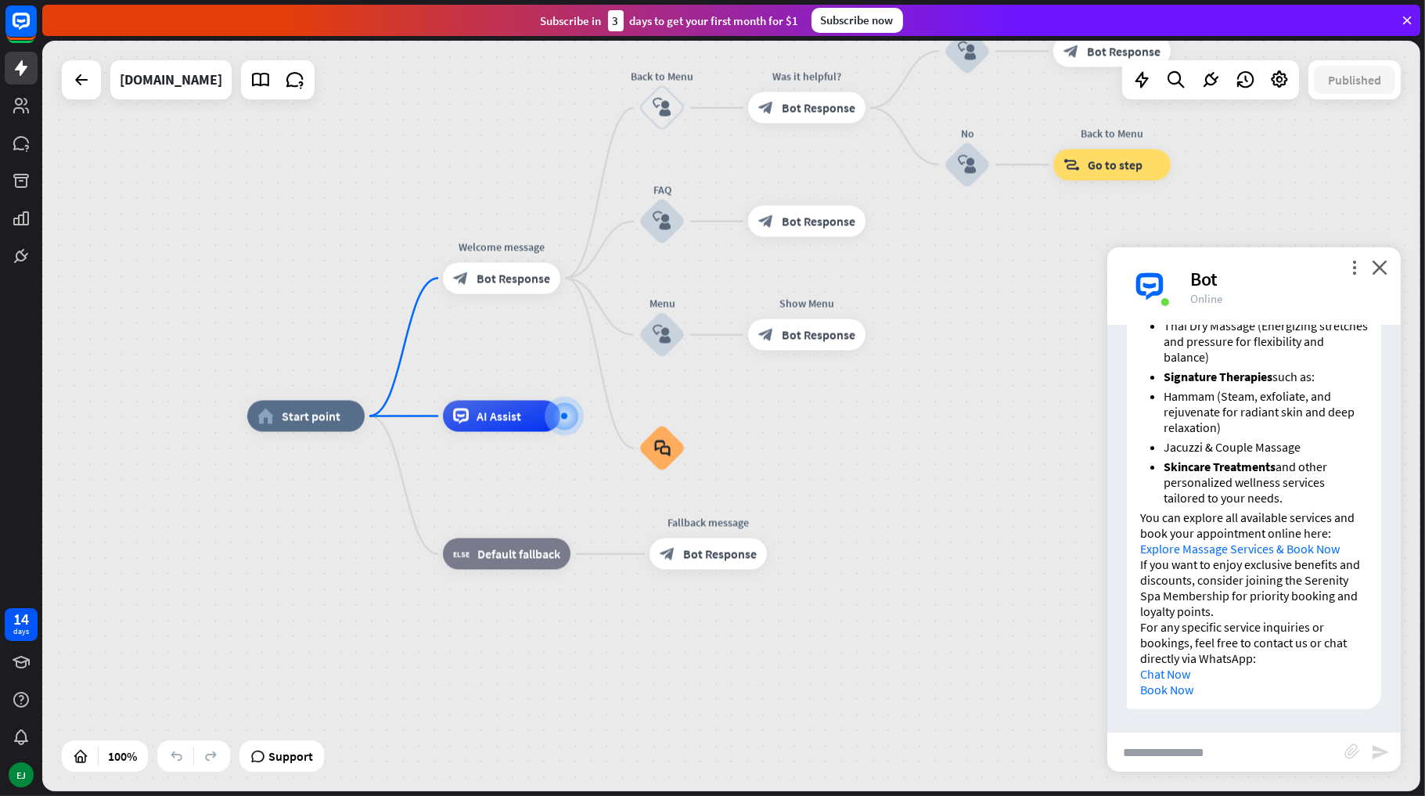
click at [1212, 754] on input "text" at bounding box center [1225, 752] width 237 height 39
click at [1180, 687] on link "Book Now" at bounding box center [1166, 690] width 53 height 16
click at [1182, 670] on link "Chat Now" at bounding box center [1165, 674] width 50 height 16
click at [1244, 759] on input "text" at bounding box center [1225, 752] width 237 height 39
type input "**********"
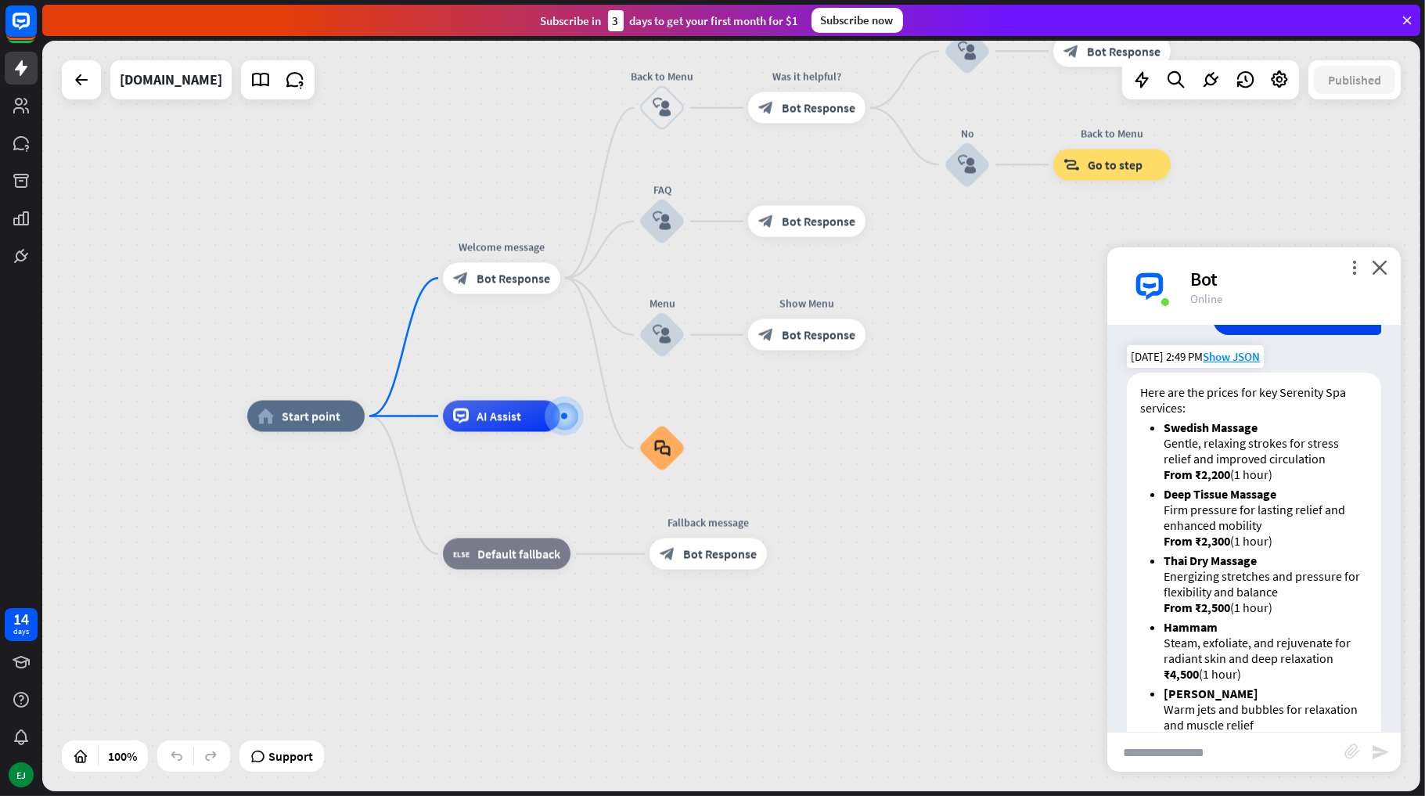
scroll to position [1201, 0]
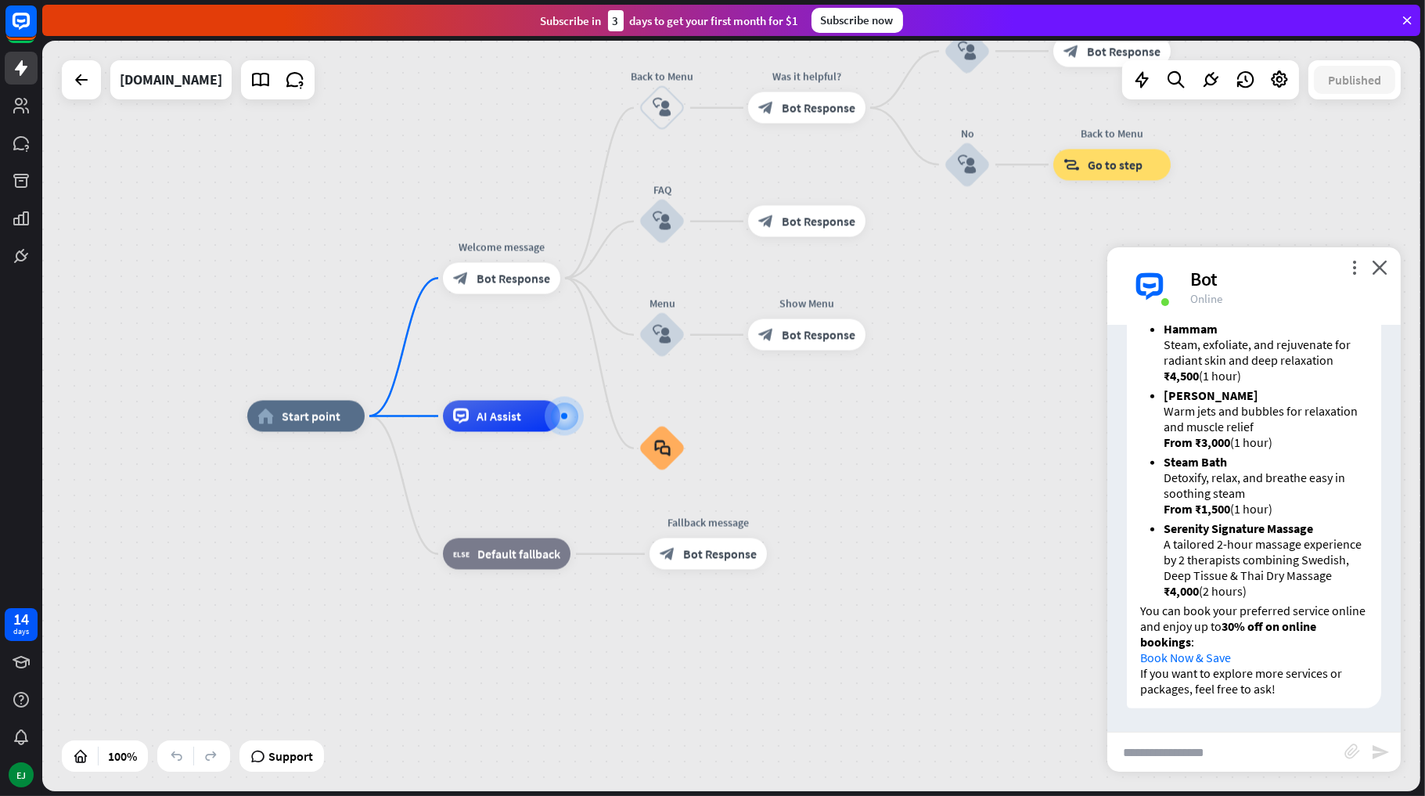
click at [1214, 661] on link "Book Now & Save" at bounding box center [1185, 658] width 91 height 16
click at [1206, 760] on input "text" at bounding box center [1225, 752] width 237 height 39
type input "**********"
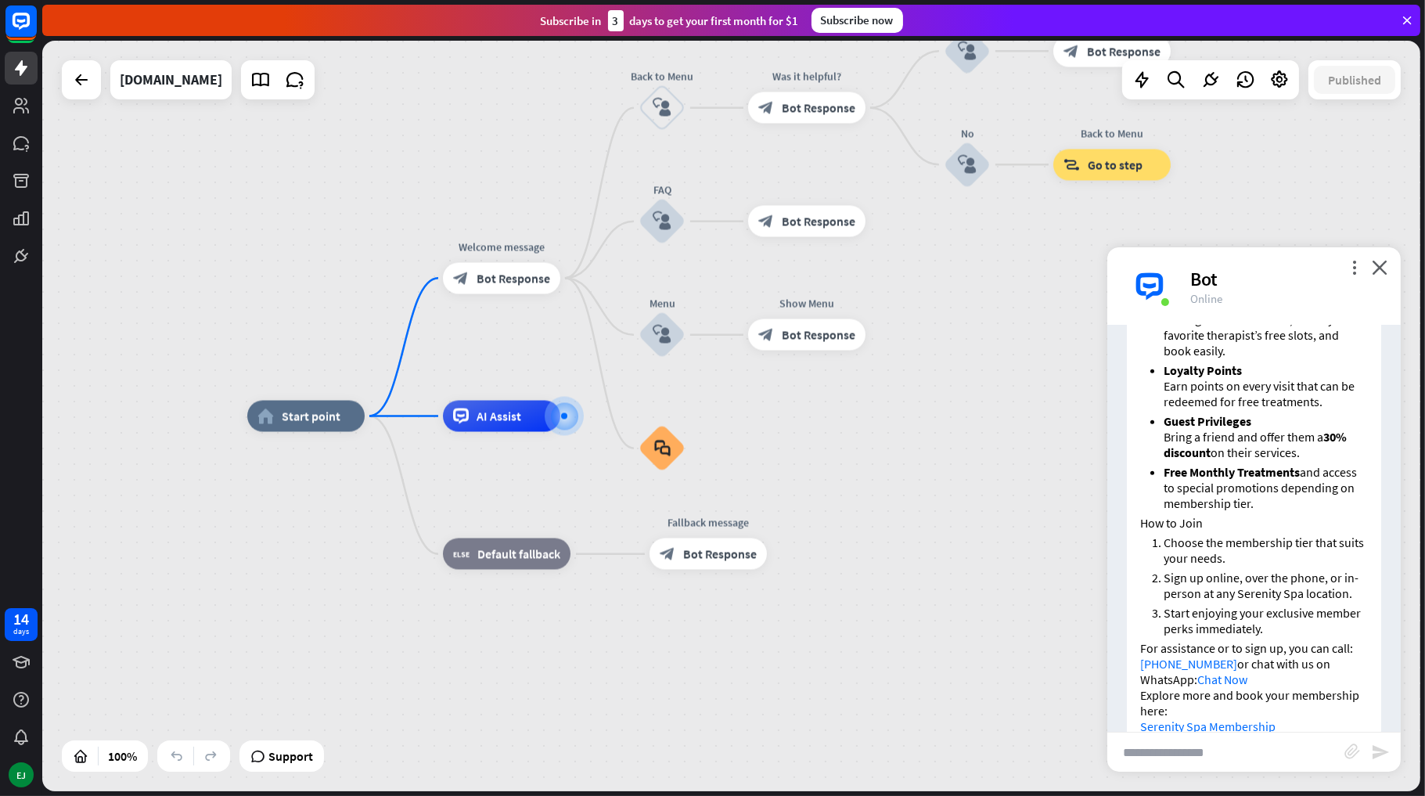
scroll to position [2239, 0]
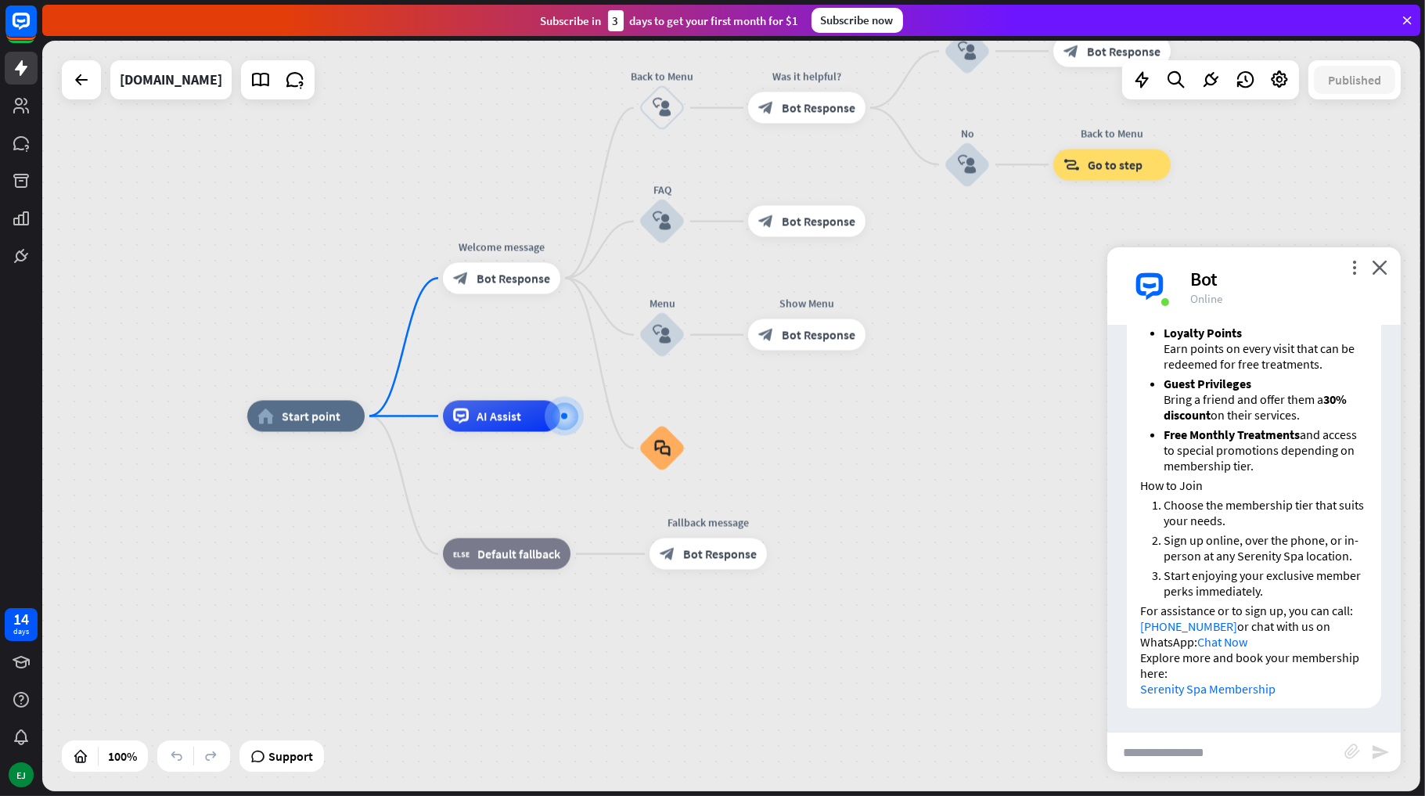
click at [1227, 760] on input "text" at bounding box center [1225, 752] width 237 height 39
type input "**********"
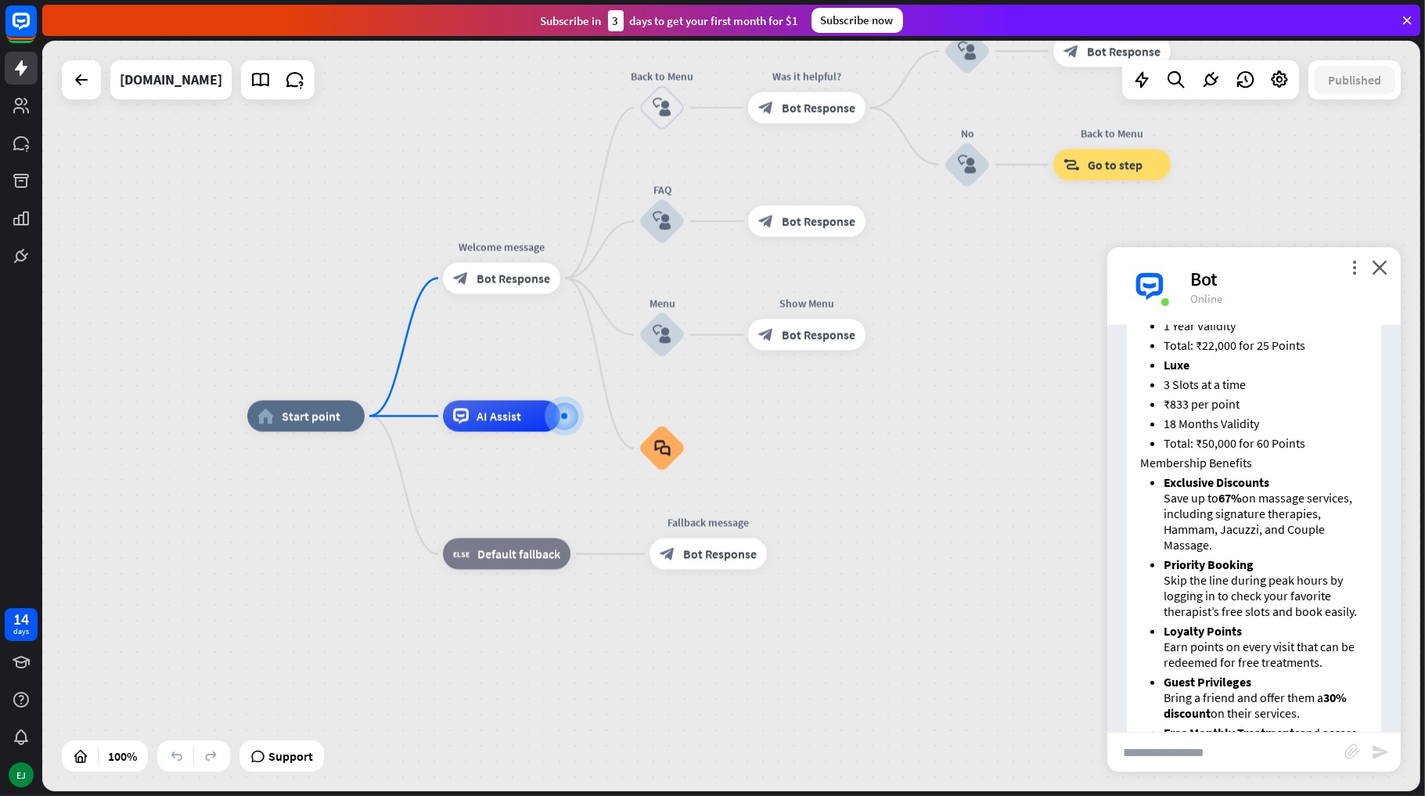
scroll to position [2635, 0]
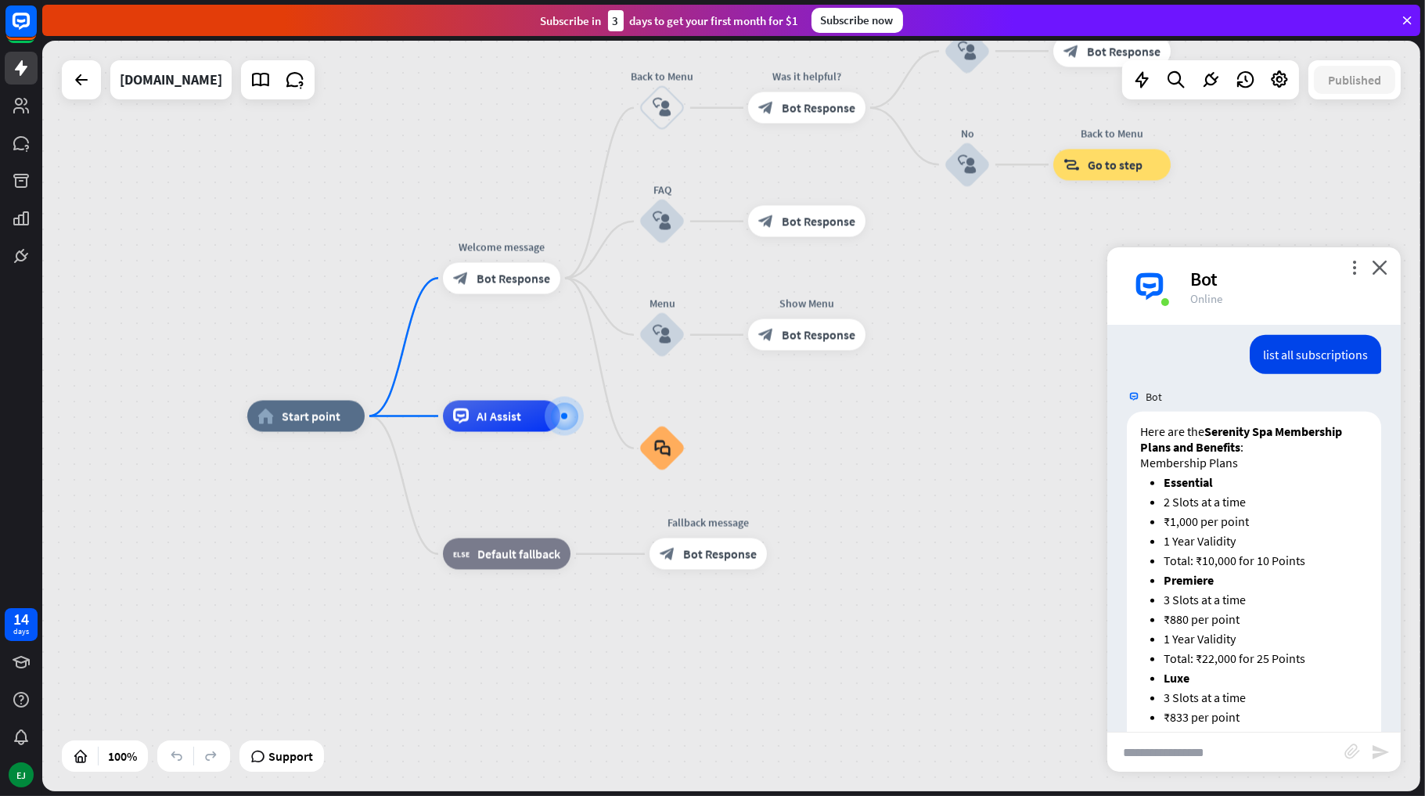
click at [1175, 757] on input "text" at bounding box center [1225, 752] width 237 height 39
type input "**********"
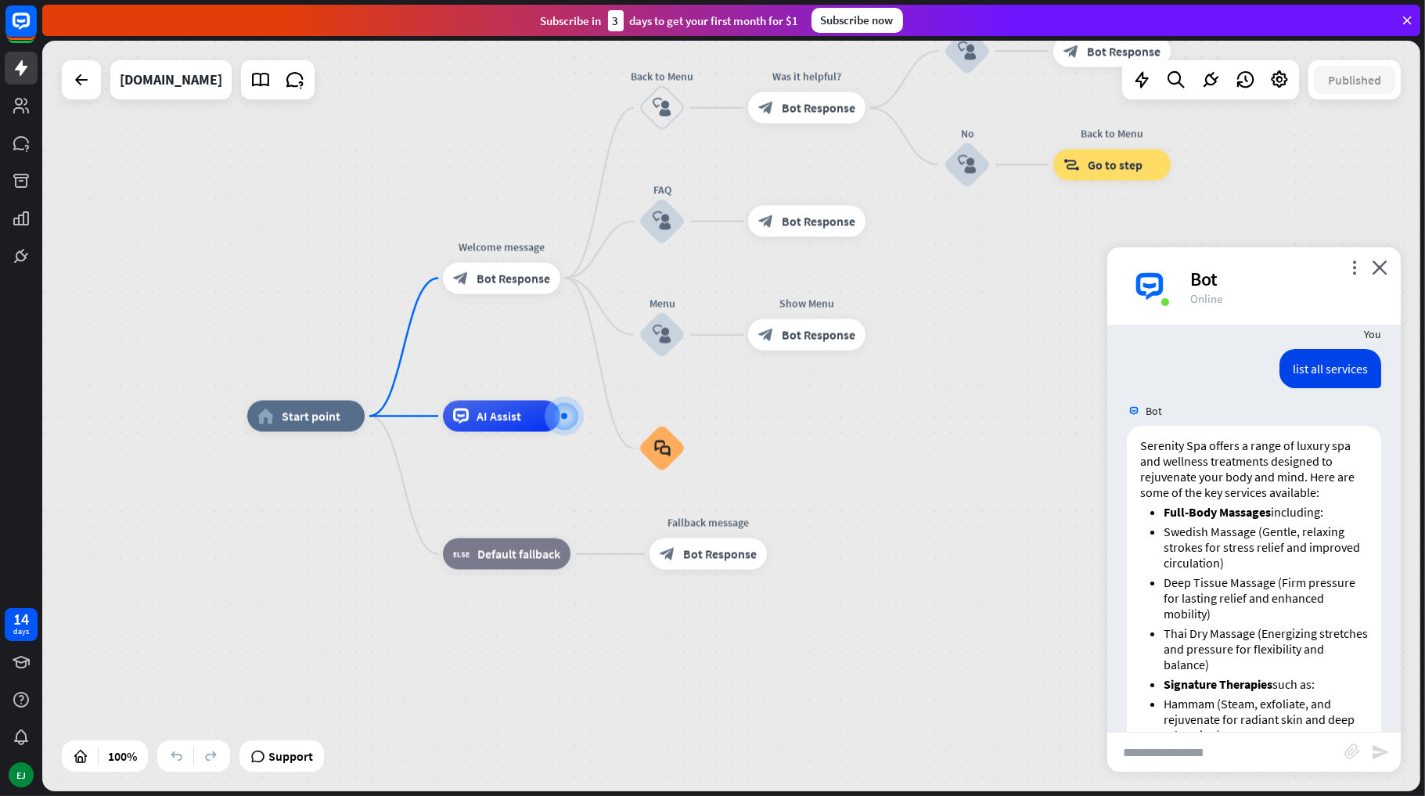
scroll to position [0, 0]
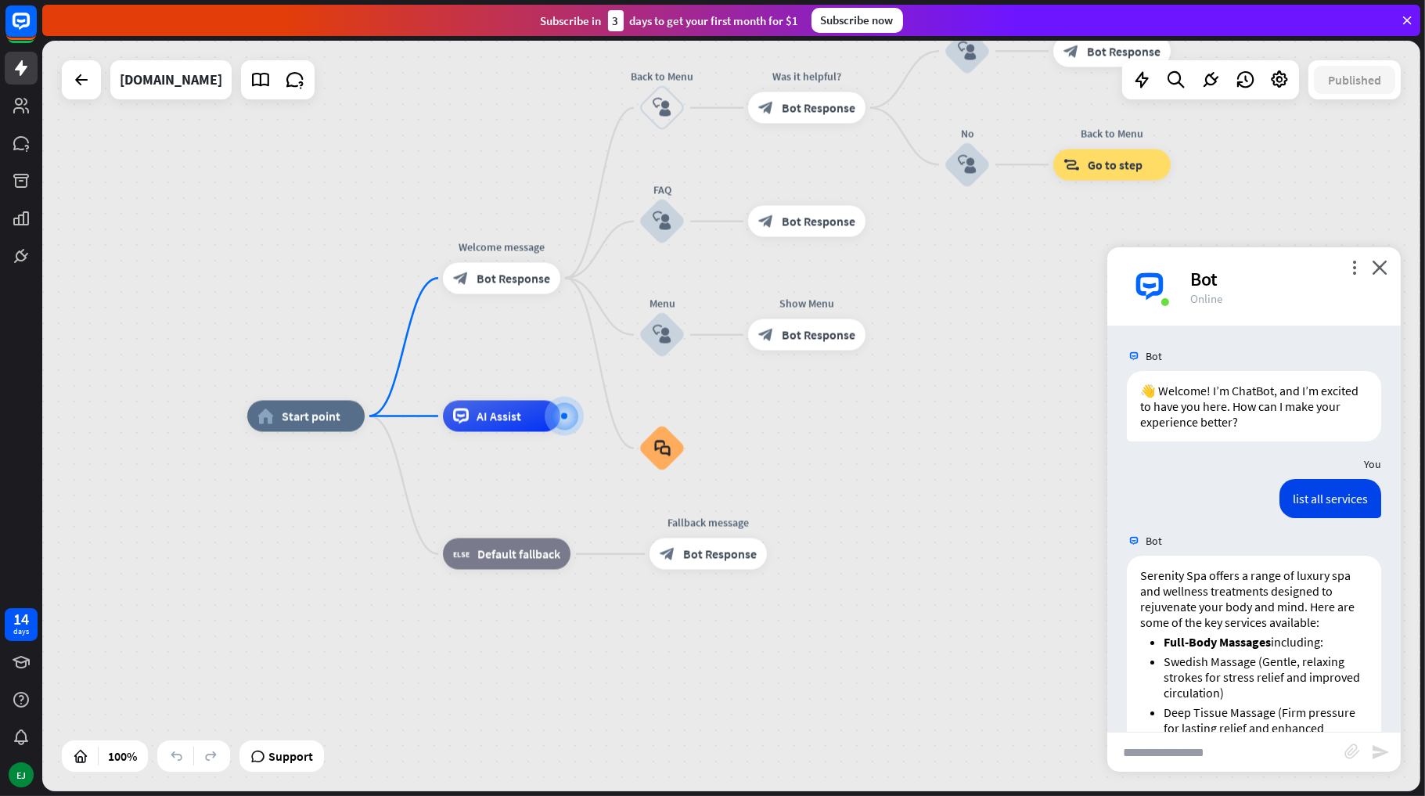
click at [921, 645] on div "home_2 Start point Welcome message block_bot_response Bot Response Back to Menu…" at bounding box center [936, 791] width 1378 height 751
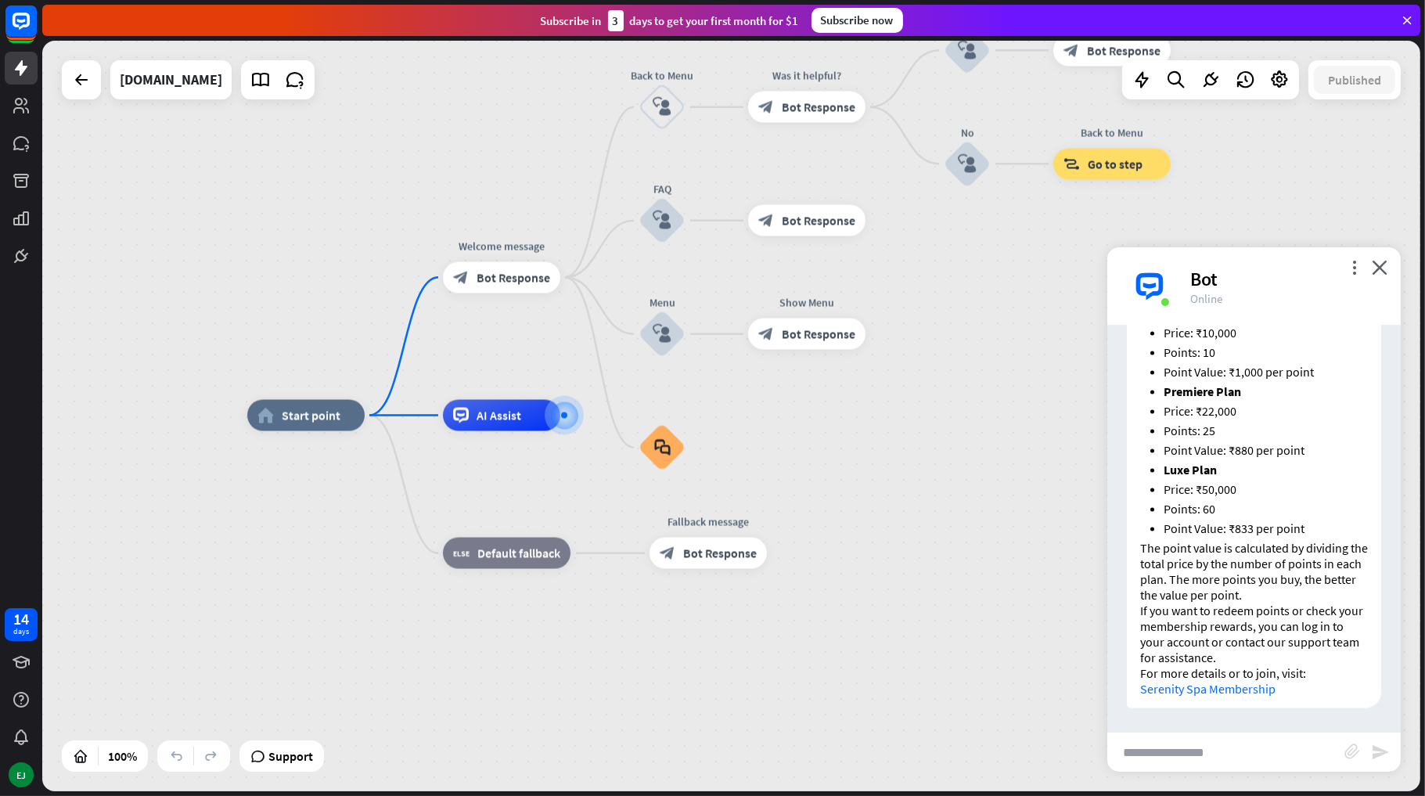
scroll to position [3825, 0]
click at [1205, 762] on input "text" at bounding box center [1225, 752] width 237 height 39
click at [1202, 757] on input "text" at bounding box center [1225, 752] width 237 height 39
type input "**********"
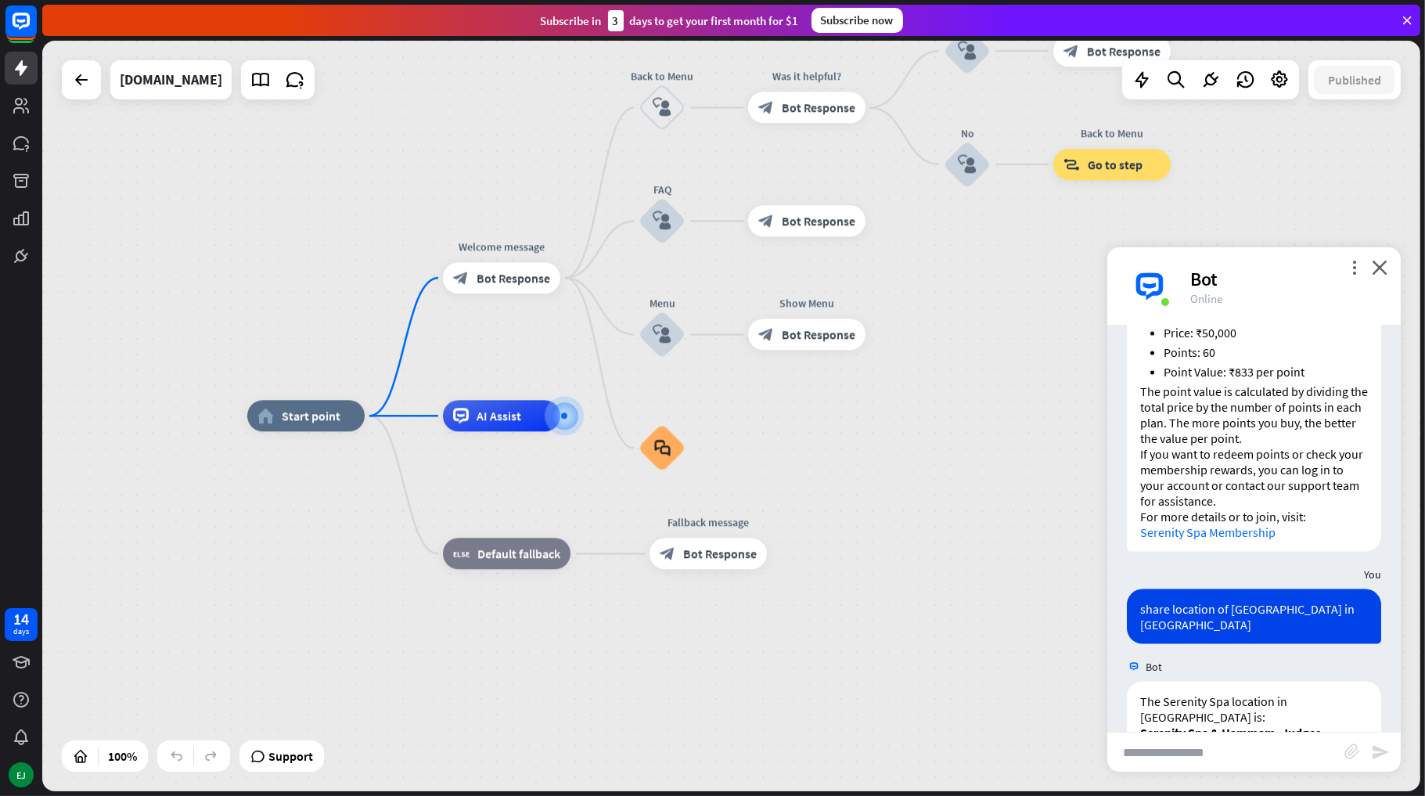
scroll to position [4182, 0]
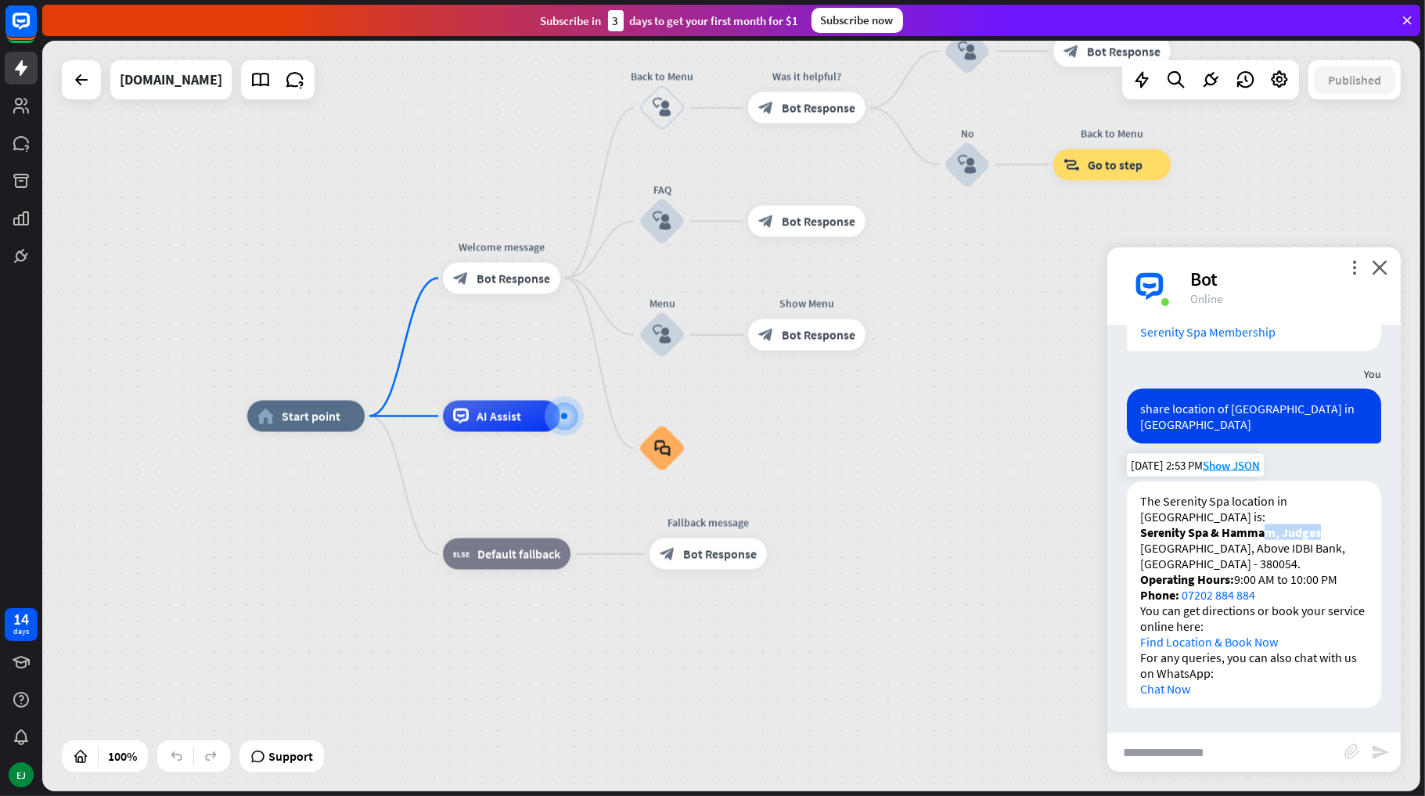
drag, startPoint x: 1263, startPoint y: 513, endPoint x: 1327, endPoint y: 510, distance: 63.5
click at [1327, 524] on p "Serenity Spa & Hammam, Judges 2nd Floor, [GEOGRAPHIC_DATA], Above IDBI Bank, [G…" at bounding box center [1254, 547] width 228 height 47
click at [1186, 535] on p "Serenity Spa & Hammam, Judges 2nd Floor, [GEOGRAPHIC_DATA], Above IDBI Bank, [G…" at bounding box center [1254, 547] width 228 height 47
click at [1194, 749] on input "text" at bounding box center [1225, 752] width 237 height 39
type input "**********"
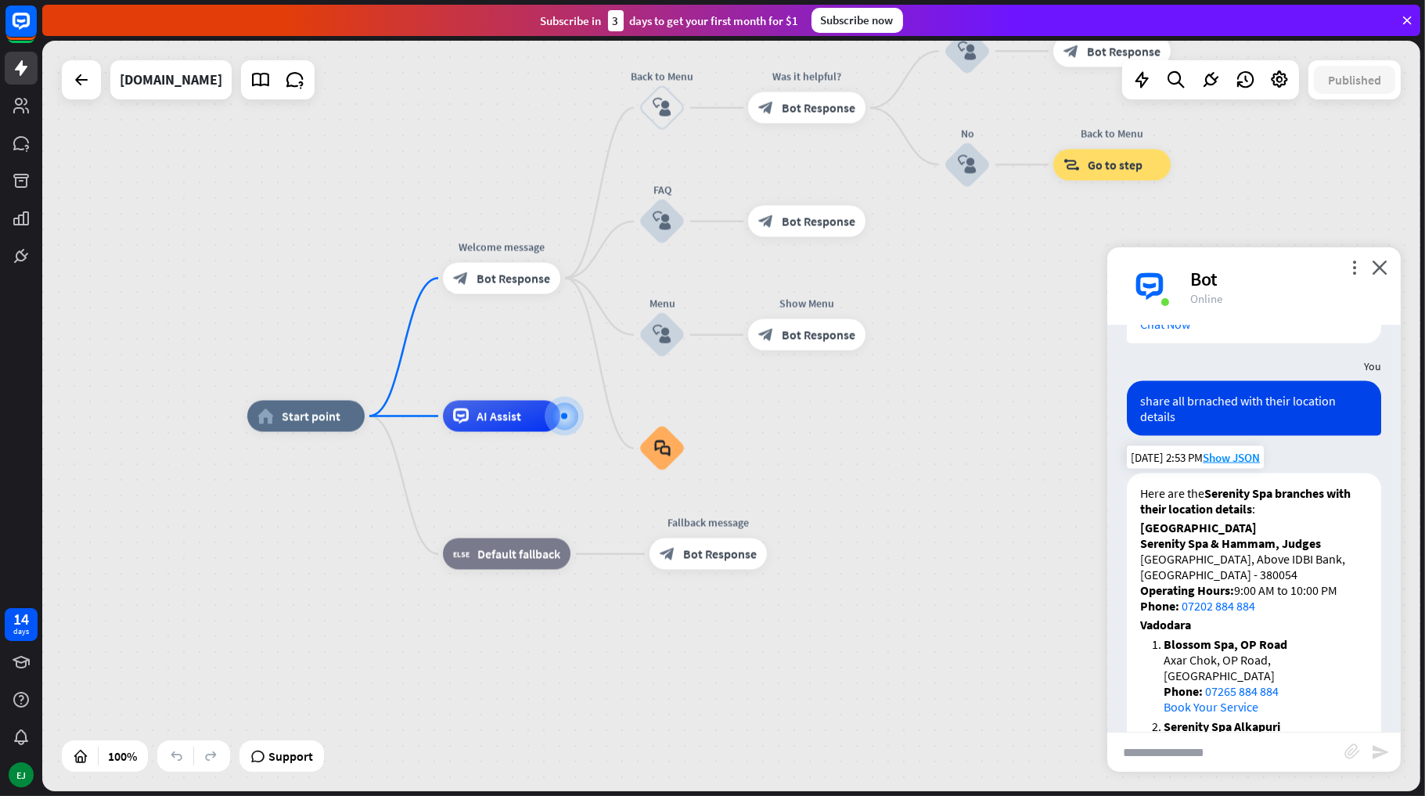
scroll to position [4489, 0]
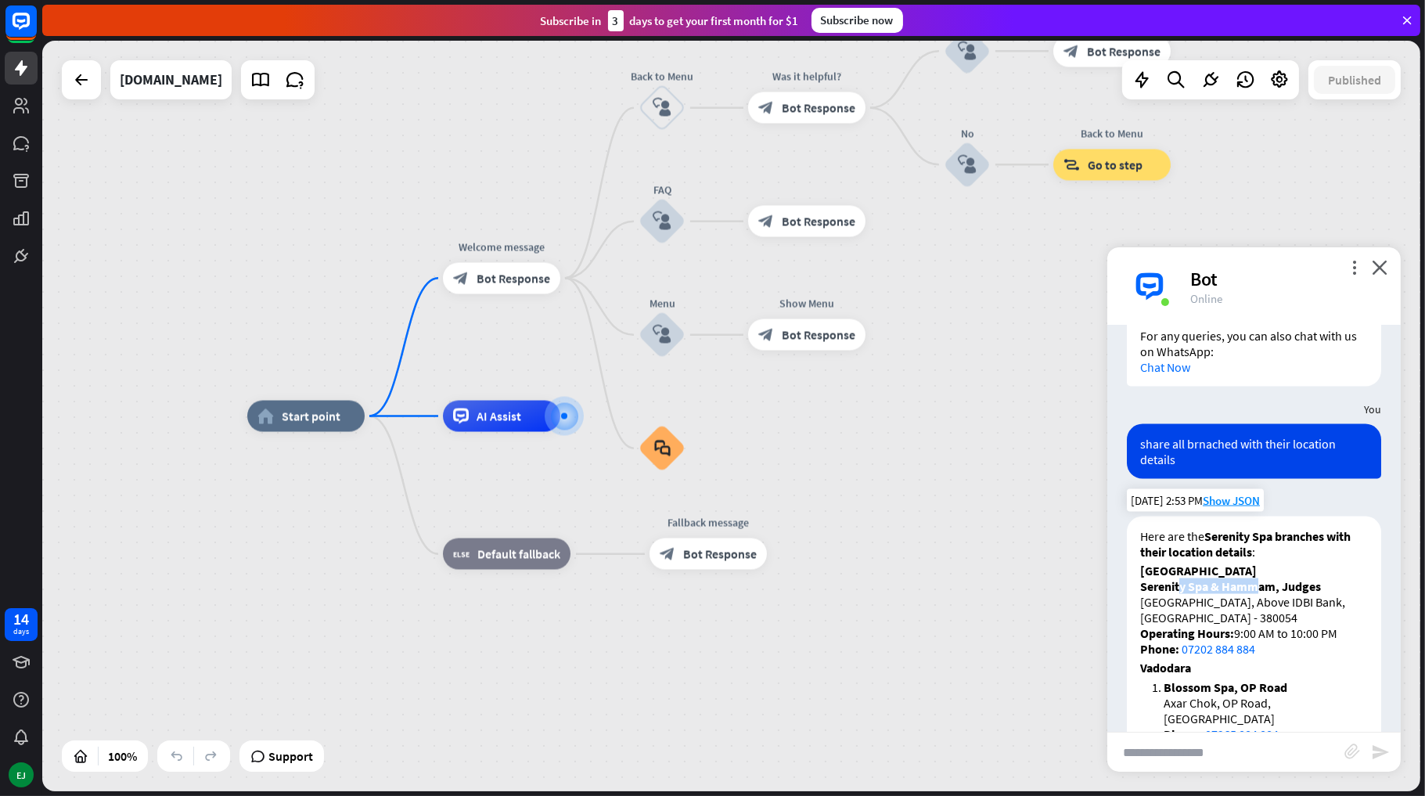
drag, startPoint x: 1178, startPoint y: 607, endPoint x: 1259, endPoint y: 609, distance: 81.4
click at [1259, 609] on p "Serenity Spa & Hammam, Judges 2nd Floor, [GEOGRAPHIC_DATA], Above IDBI Bank, [G…" at bounding box center [1254, 617] width 228 height 78
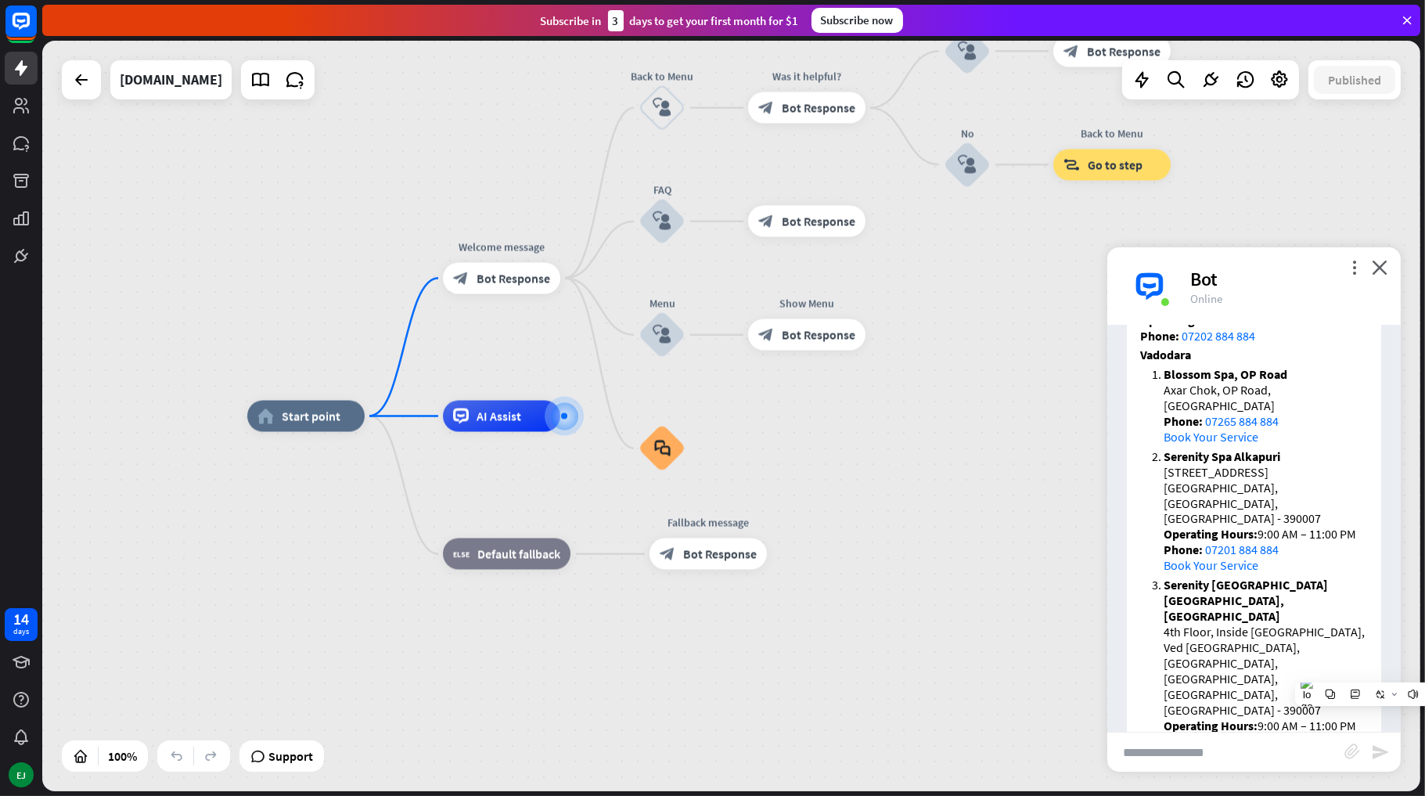
scroll to position [5115, 0]
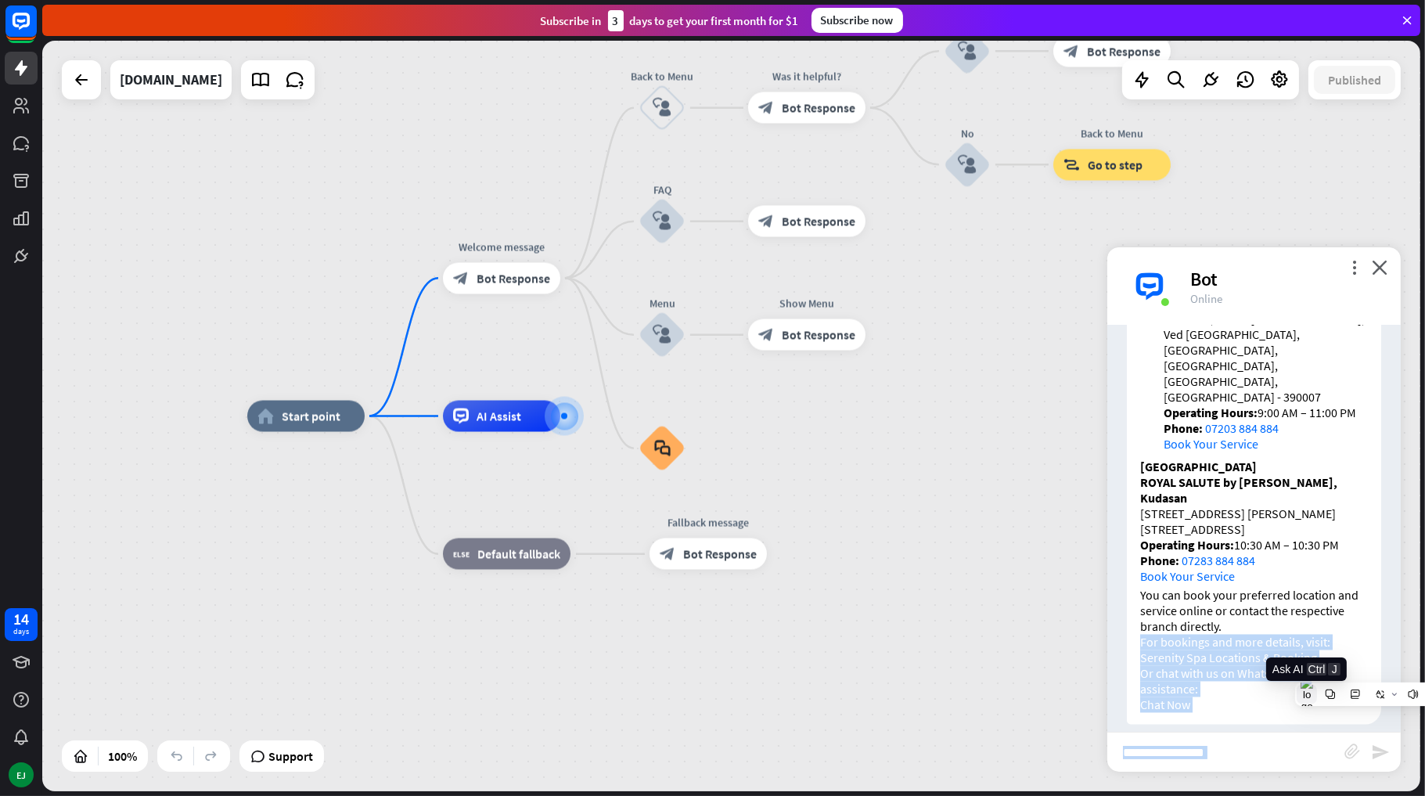
drag, startPoint x: 1137, startPoint y: 632, endPoint x: 1309, endPoint y: 691, distance: 181.4
click at [1309, 691] on html "14 days EJ close Product Help First steps Get started with ChatBot Help Center …" at bounding box center [712, 398] width 1425 height 796
drag, startPoint x: 1309, startPoint y: 691, endPoint x: 1209, endPoint y: 690, distance: 99.4
click at [1209, 690] on p "Or chat with us on WhatsApp for assistance: Chat Now" at bounding box center [1254, 689] width 228 height 47
click at [1196, 690] on p "Or chat with us on WhatsApp for assistance: Chat Now" at bounding box center [1254, 689] width 228 height 47
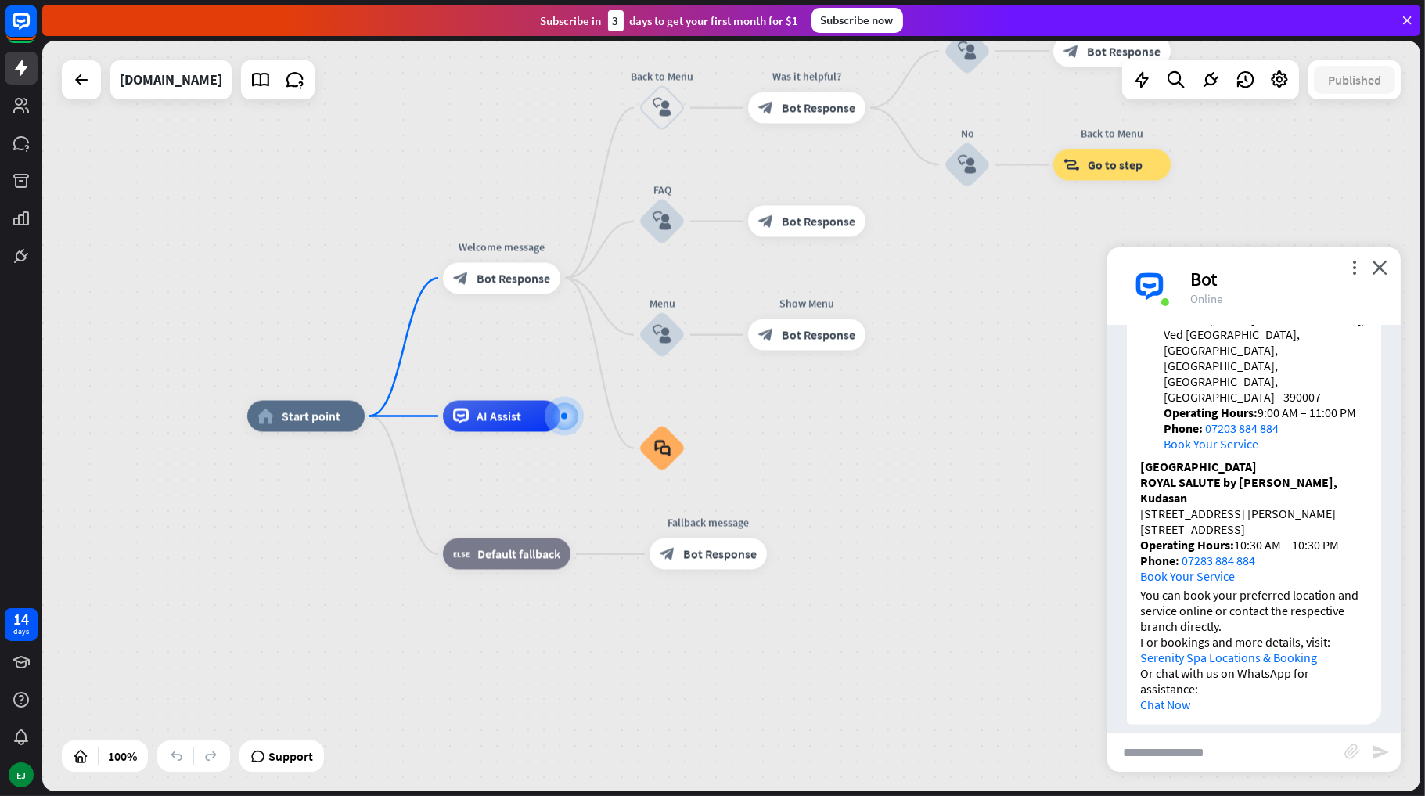
click at [1175, 754] on input "text" at bounding box center [1225, 752] width 237 height 39
type input "**********"
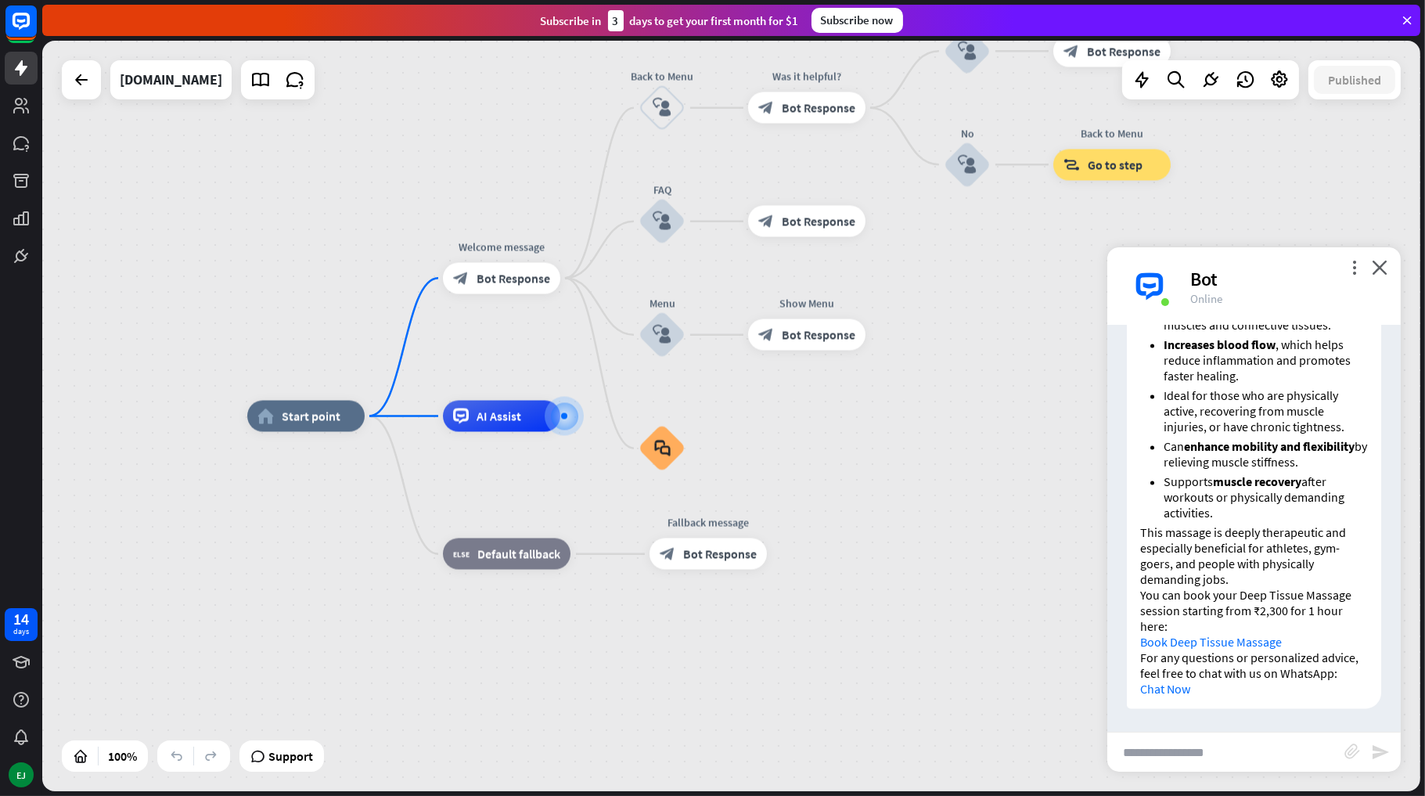
scroll to position [5519, 0]
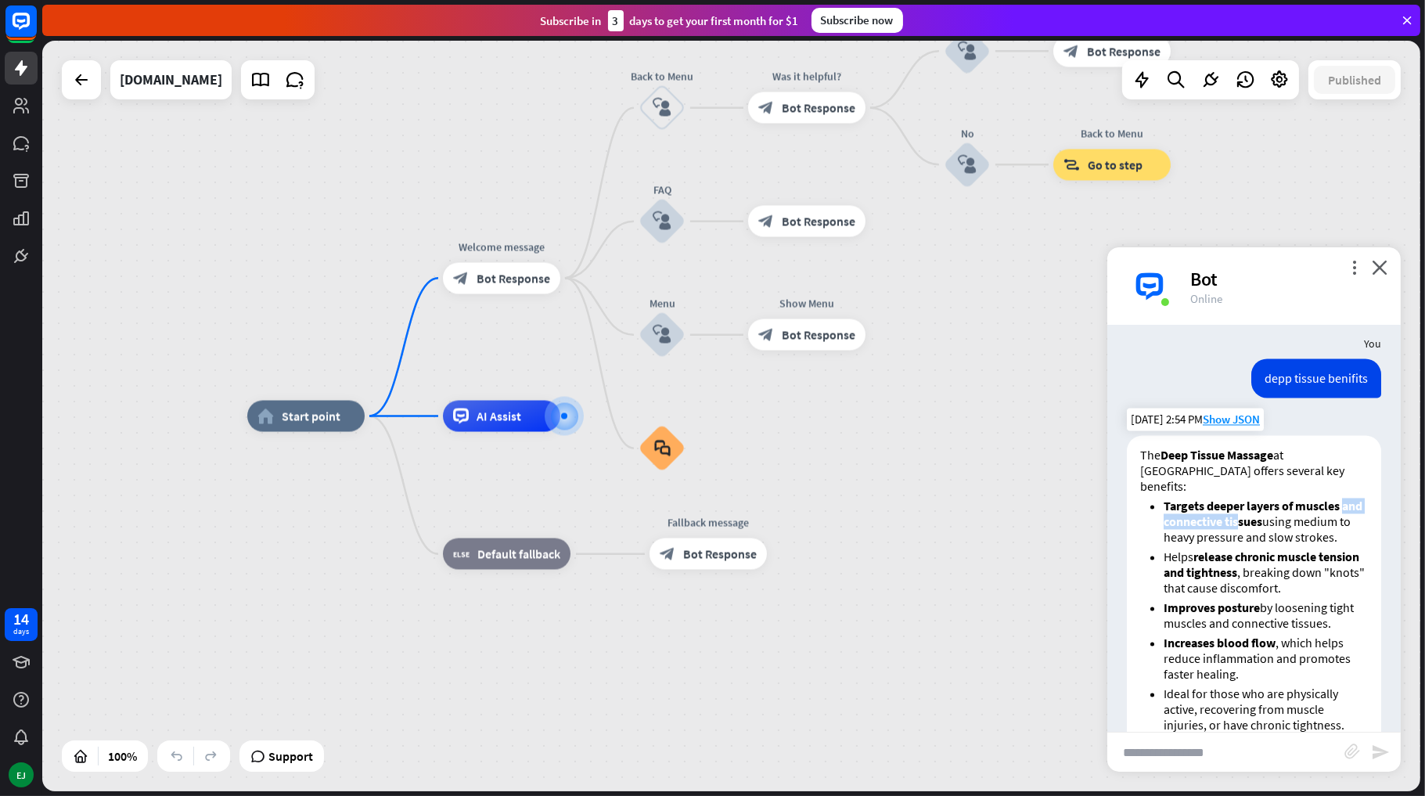
drag, startPoint x: 1157, startPoint y: 483, endPoint x: 1265, endPoint y: 483, distance: 108.0
click at [1265, 498] on ul "Targets deeper layers of muscles and connective tissues using medium to heavy p…" at bounding box center [1254, 658] width 228 height 321
drag, startPoint x: 1265, startPoint y: 483, endPoint x: 1206, endPoint y: 507, distance: 63.5
click at [1206, 507] on button at bounding box center [1200, 506] width 20 height 20
click at [1200, 526] on li "Targets deeper layers of muscles and connective tissues using medium to heavy p…" at bounding box center [1266, 521] width 204 height 47
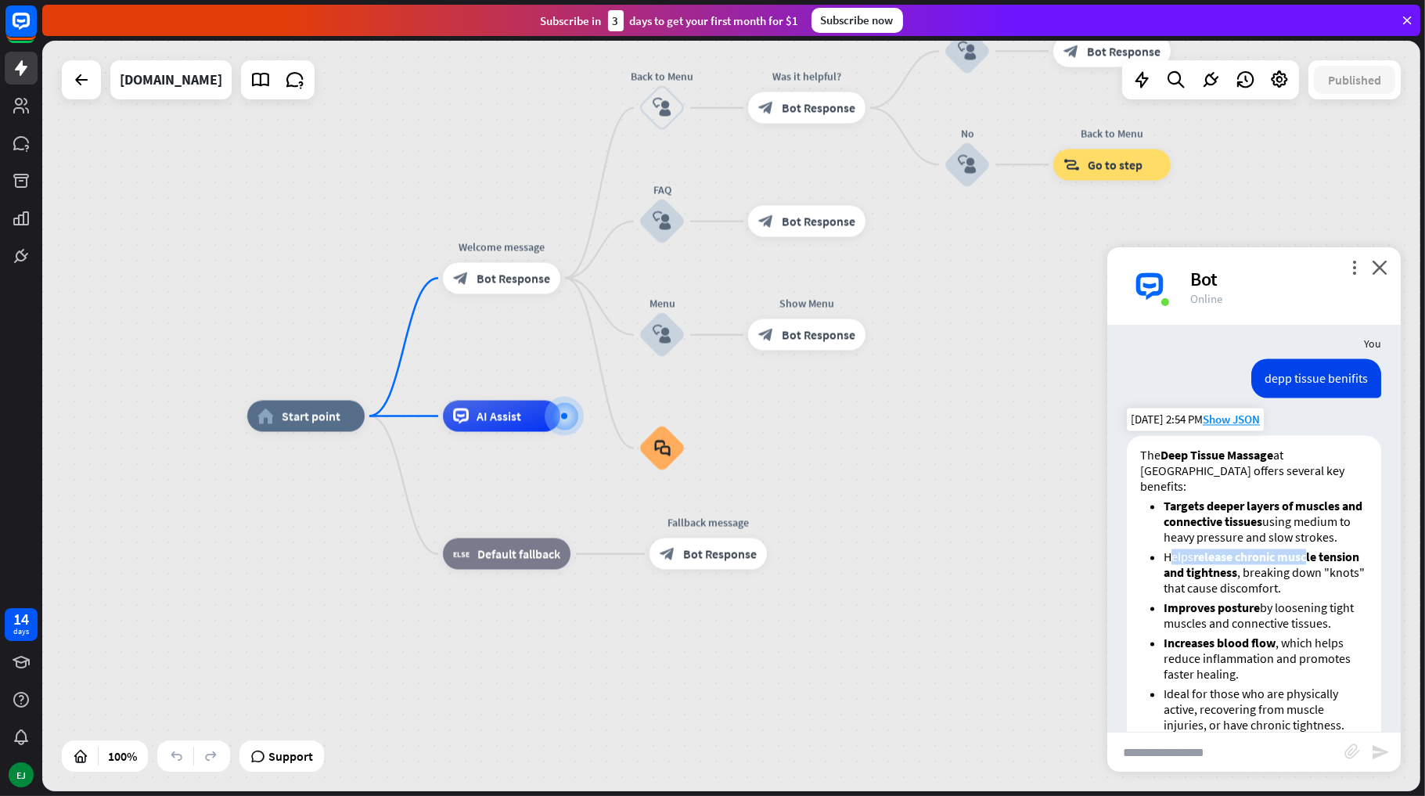
drag, startPoint x: 1169, startPoint y: 542, endPoint x: 1311, endPoint y: 542, distance: 141.7
click at [1311, 549] on li "Helps release chronic muscle tension and tightness , breaking down "knots" that…" at bounding box center [1266, 572] width 204 height 47
drag, startPoint x: 1311, startPoint y: 542, endPoint x: 1182, endPoint y: 531, distance: 129.6
click at [1182, 531] on ul "Targets deeper layers of muscles and connective tissues using medium to heavy p…" at bounding box center [1254, 658] width 228 height 321
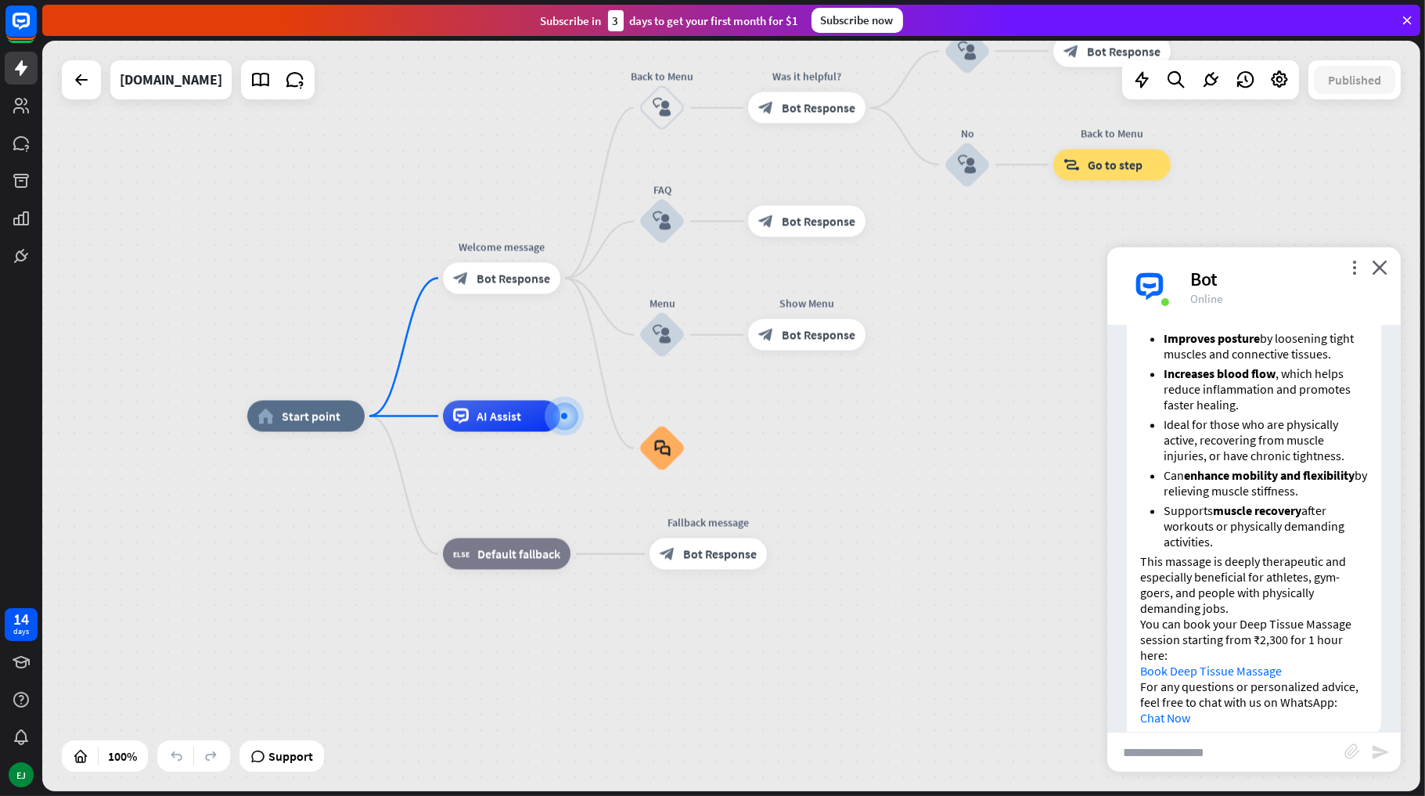
scroll to position [5832, 0]
